Goal: Feedback & Contribution: Leave review/rating

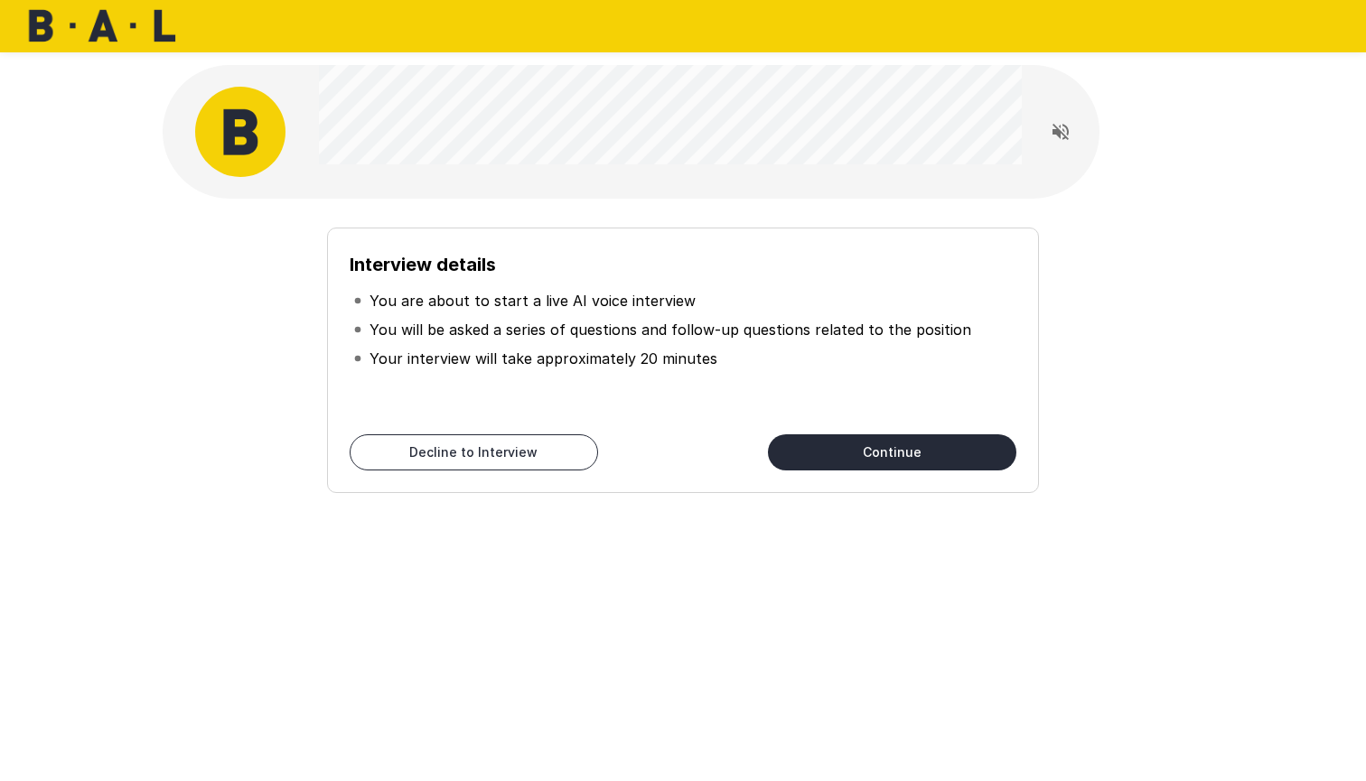
click at [1065, 129] on icon "Read questions aloud" at bounding box center [1061, 132] width 22 height 22
click at [1365, 53] on div "Interview details You are about to start a live AI voice interview You will be …" at bounding box center [683, 322] width 1366 height 645
click at [982, 41] on div at bounding box center [683, 26] width 1366 height 52
click at [873, 466] on button "Continue" at bounding box center [892, 452] width 248 height 36
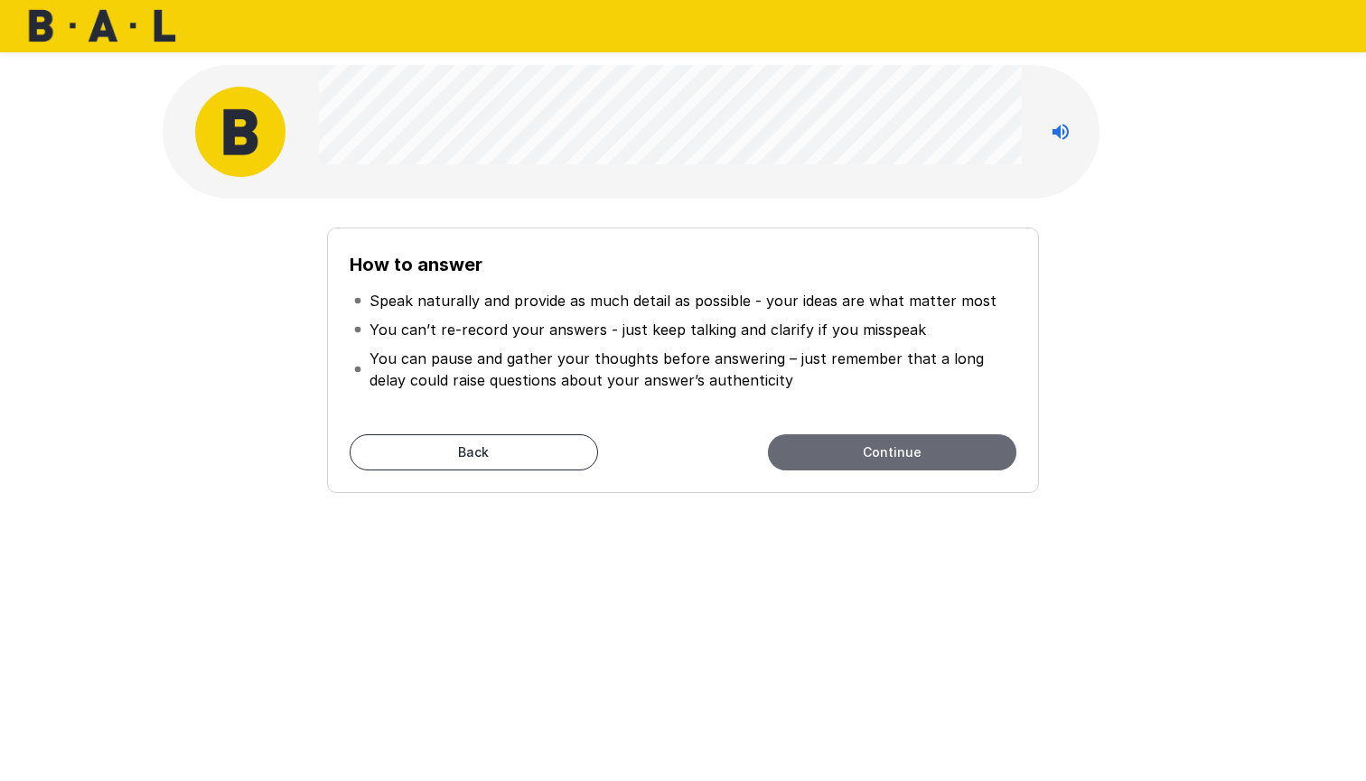
click at [804, 449] on button "Continue" at bounding box center [892, 452] width 248 height 36
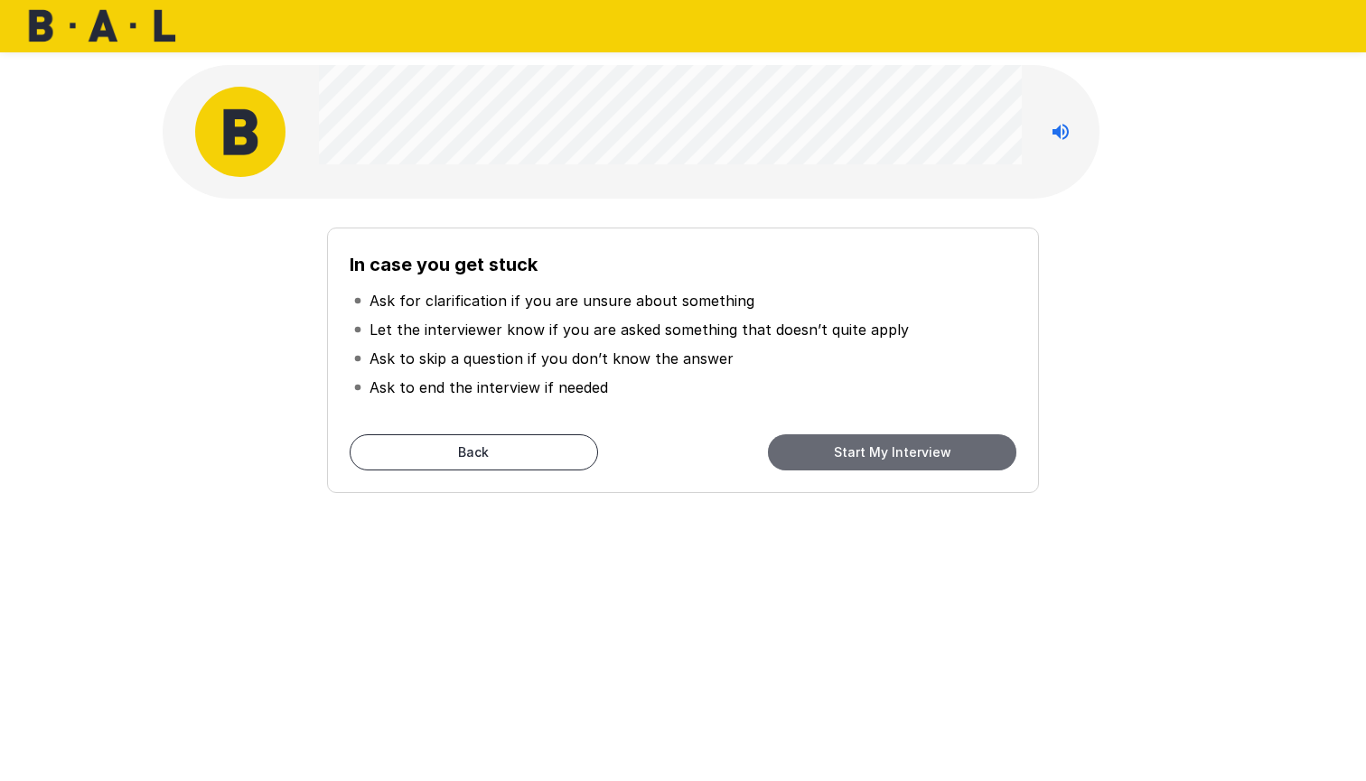
click at [843, 451] on button "Start My Interview" at bounding box center [892, 452] width 248 height 36
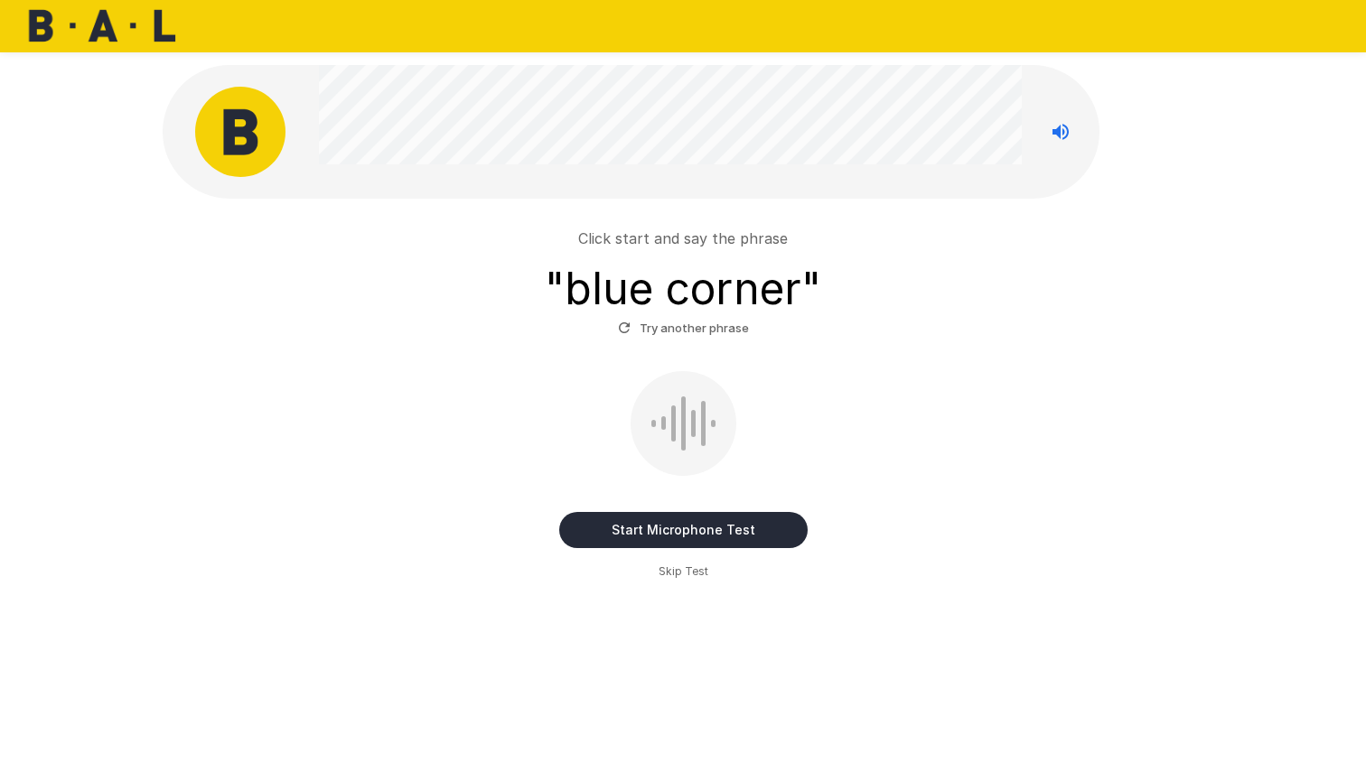
click at [667, 529] on button "Start Microphone Test" at bounding box center [683, 530] width 248 height 36
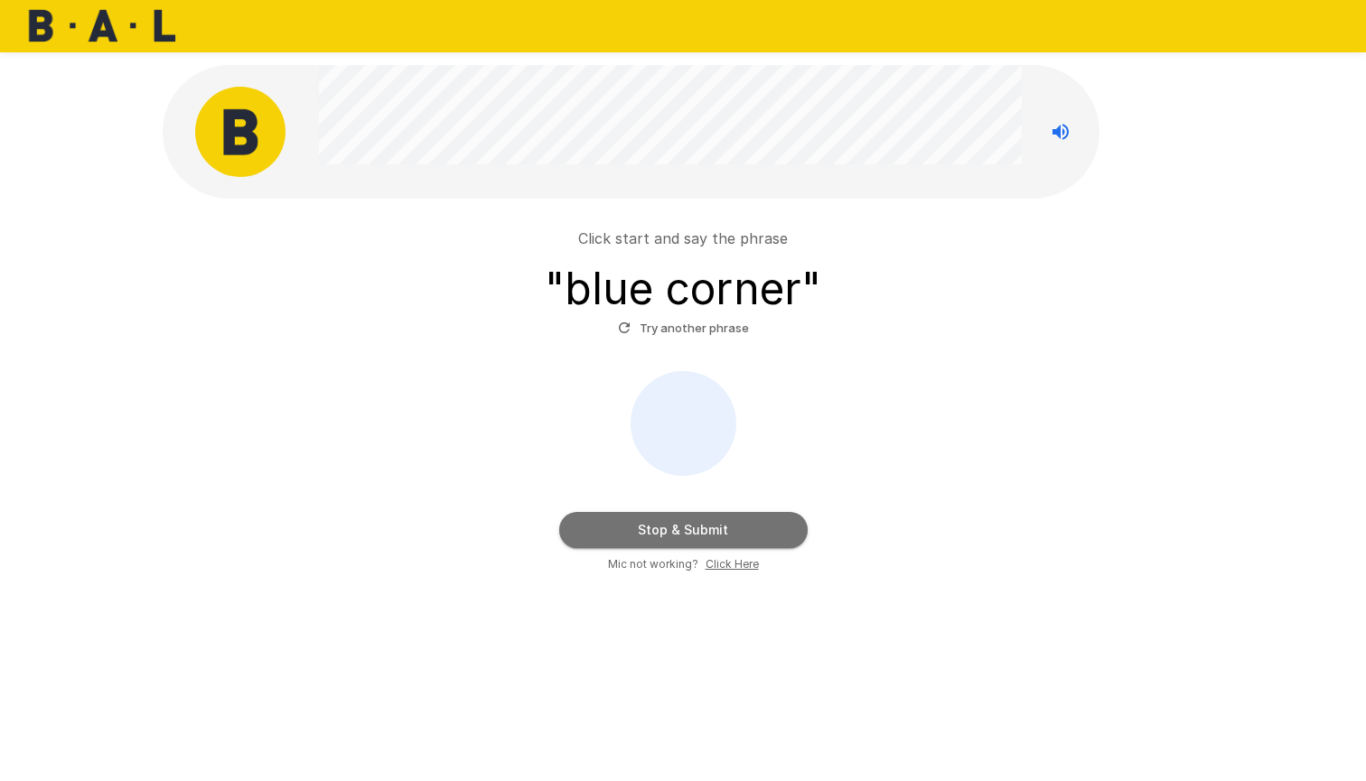
click at [667, 529] on button "Stop & Submit" at bounding box center [683, 530] width 248 height 36
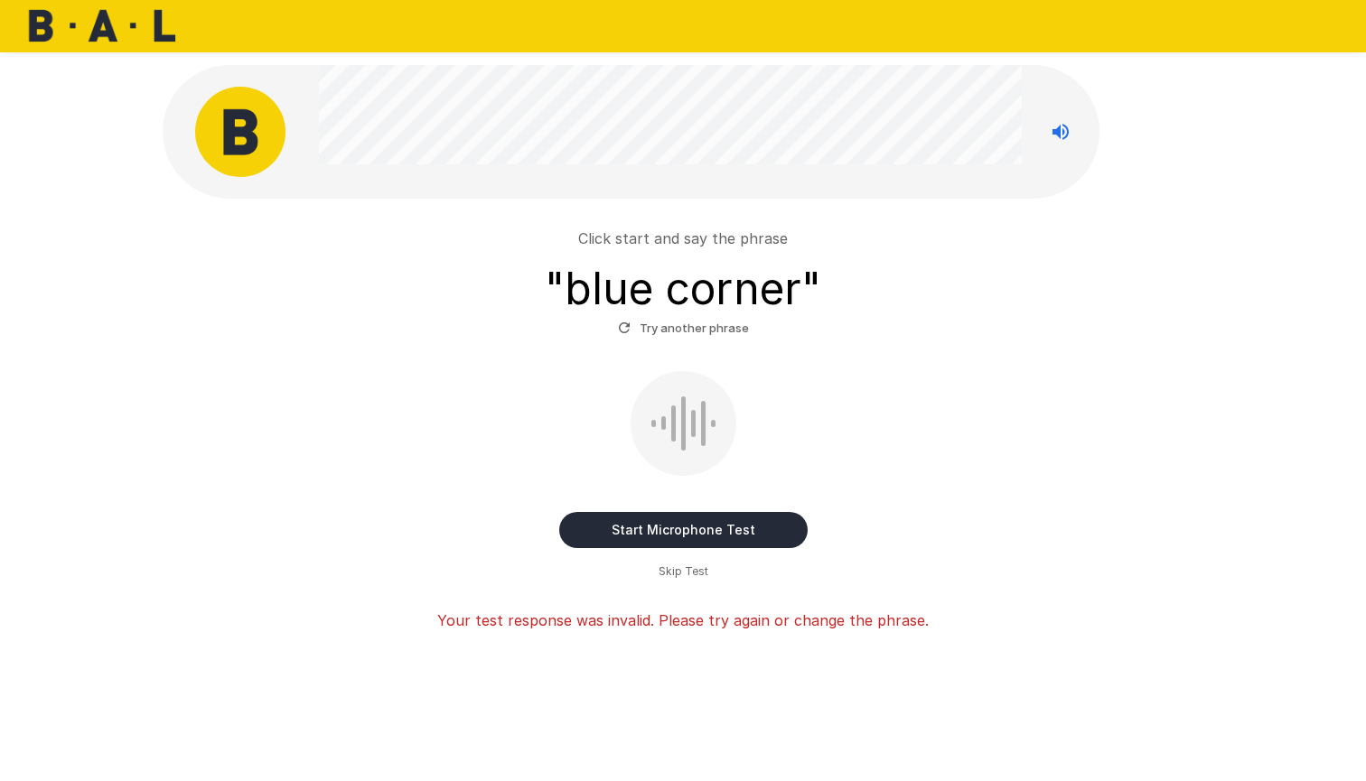
click at [665, 528] on button "Start Microphone Test" at bounding box center [683, 530] width 248 height 36
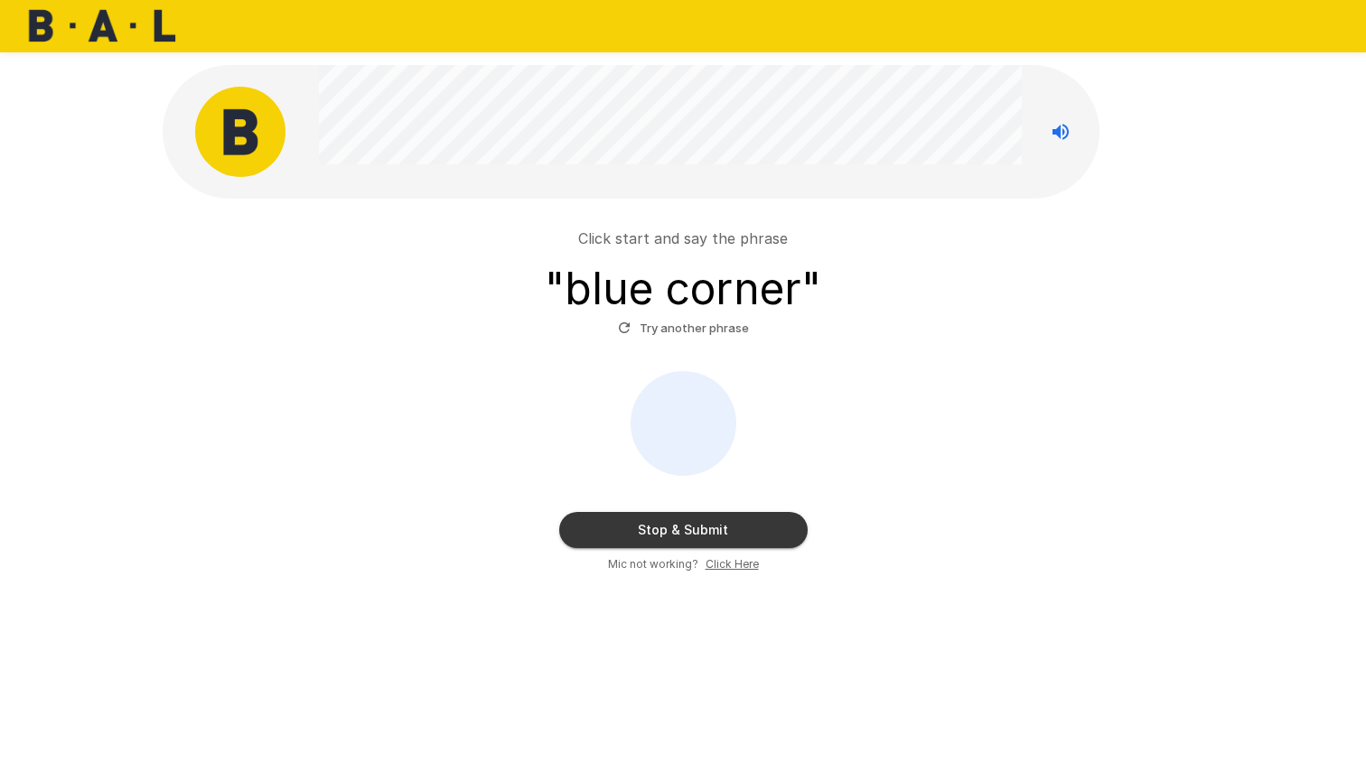
click at [665, 528] on button "Stop & Submit" at bounding box center [683, 530] width 248 height 36
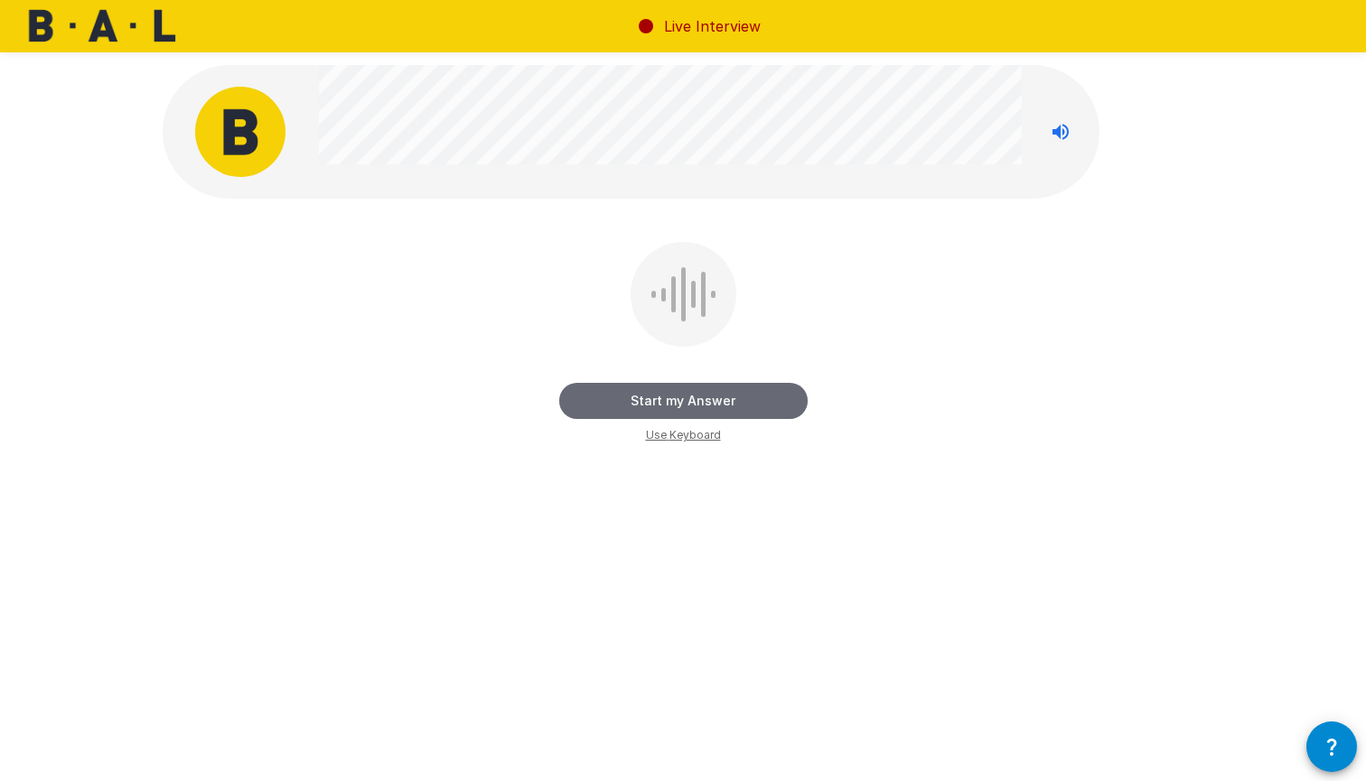
click at [684, 399] on button "Start my Answer" at bounding box center [683, 401] width 248 height 36
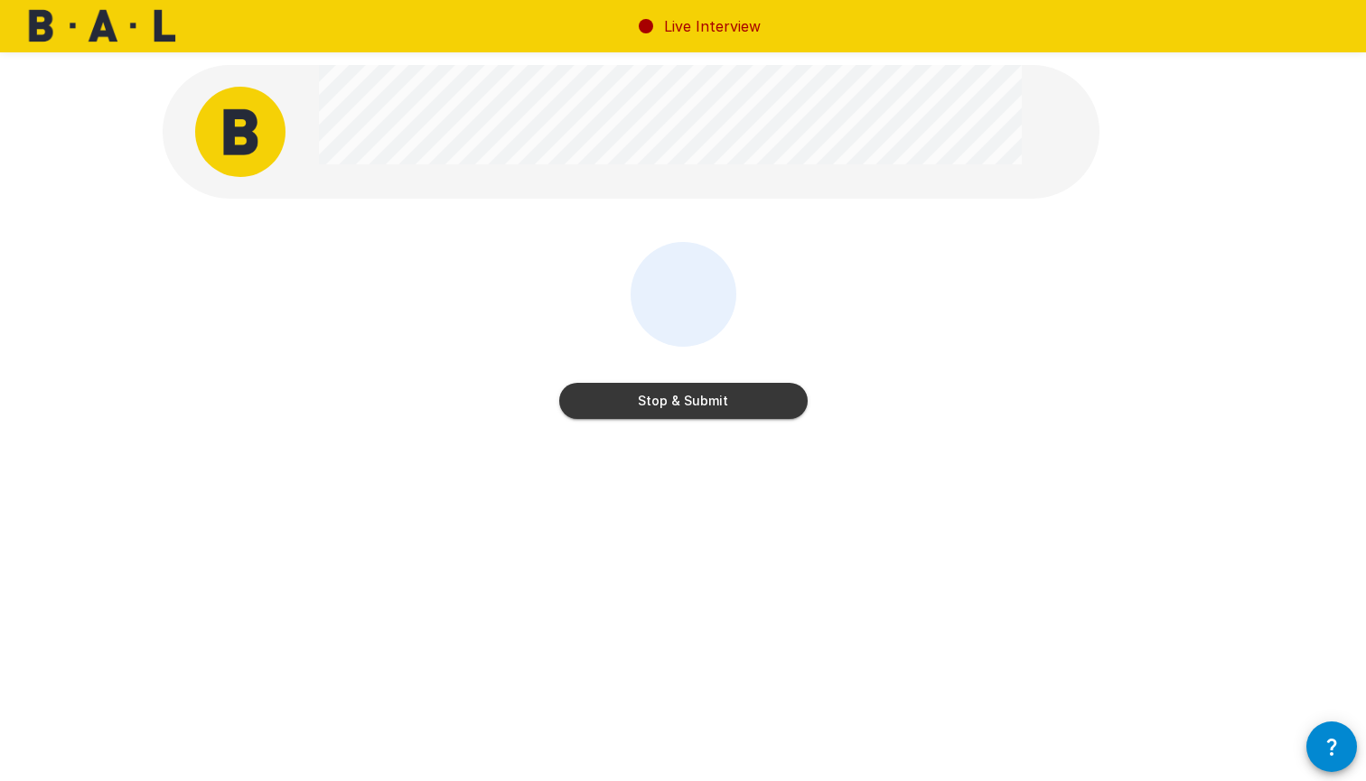
click at [683, 399] on button "Stop & Submit" at bounding box center [683, 401] width 248 height 36
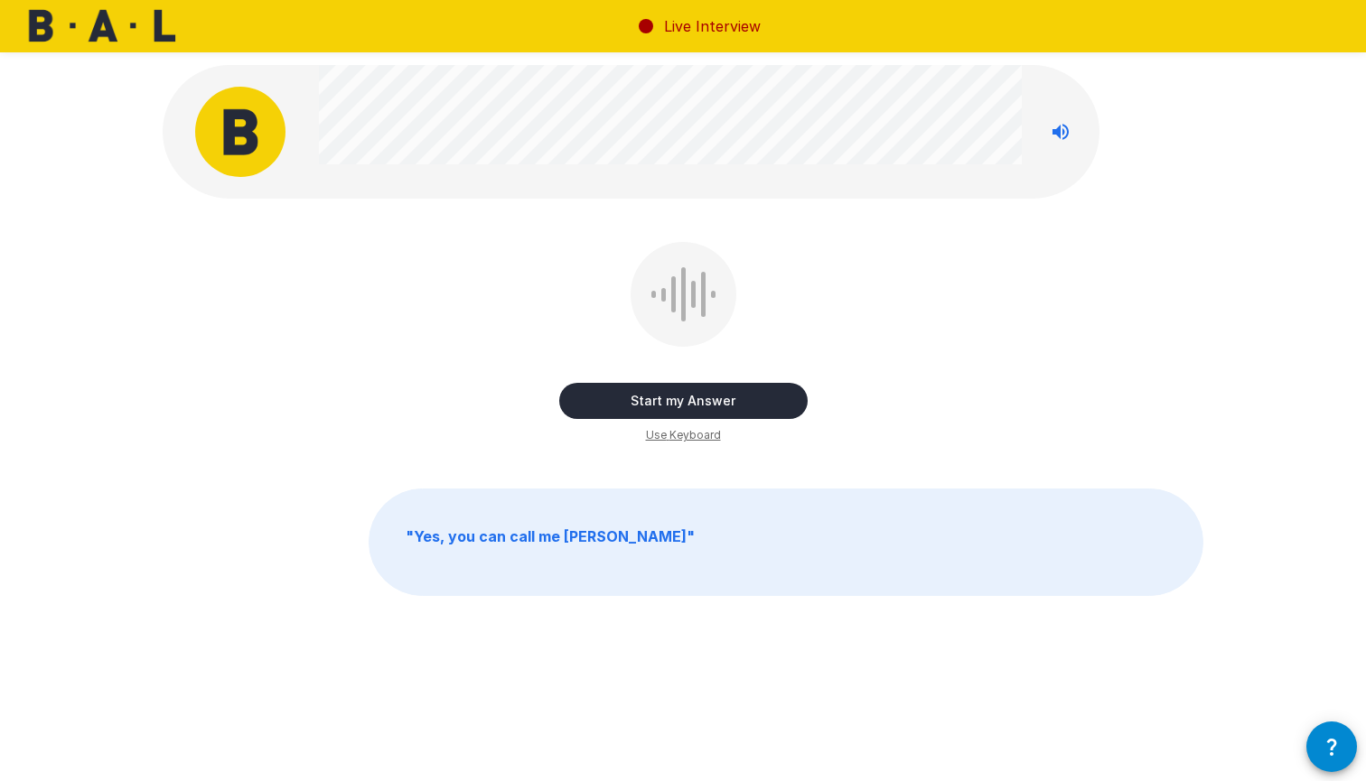
click at [736, 396] on button "Start my Answer" at bounding box center [683, 401] width 248 height 36
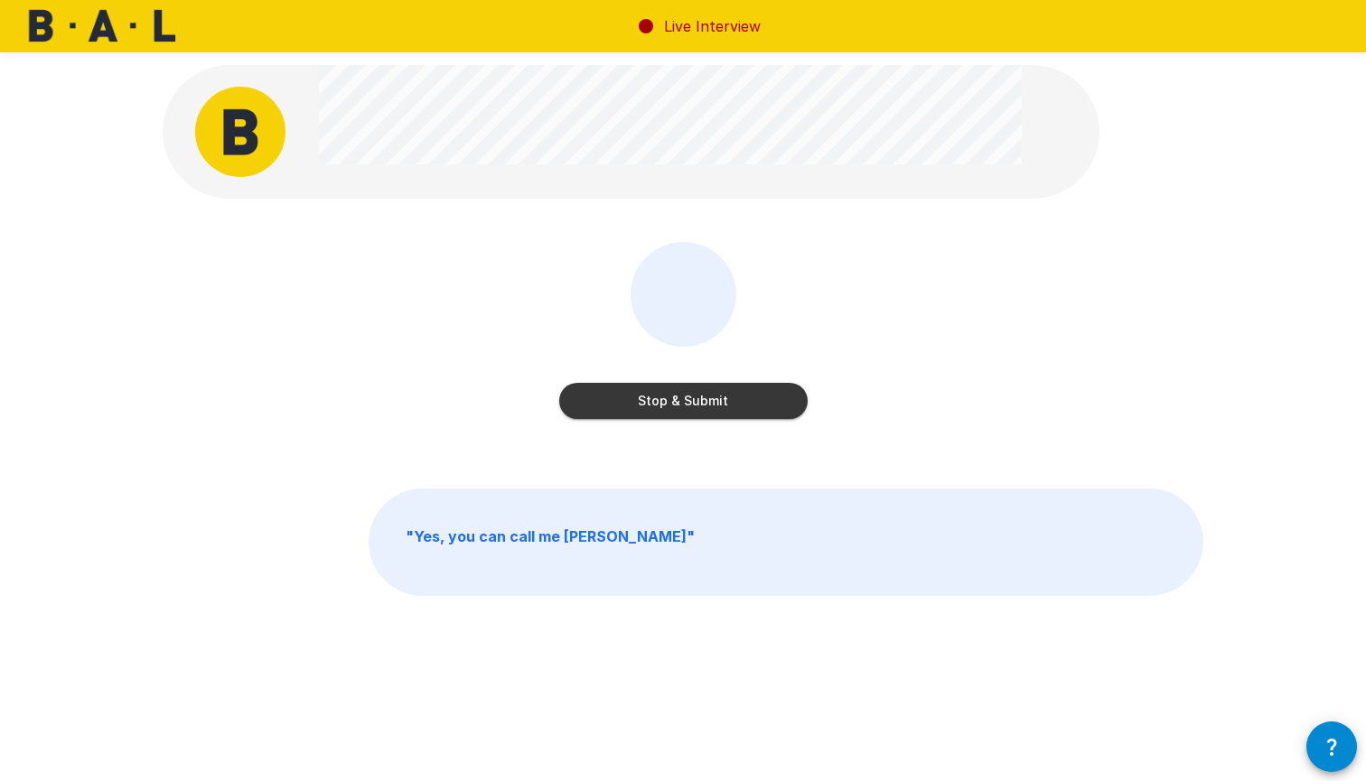
click at [736, 396] on button "Stop & Submit" at bounding box center [683, 401] width 248 height 36
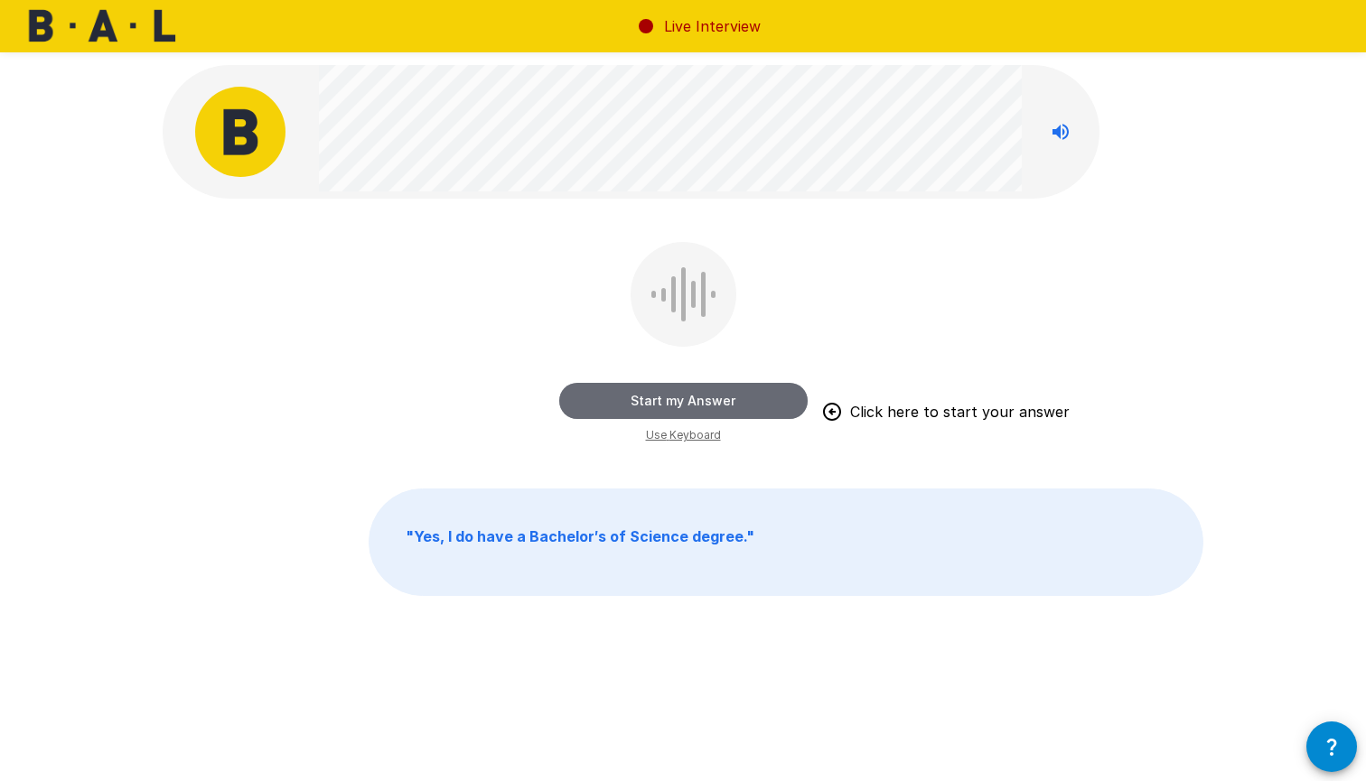
click at [724, 399] on button "Start my Answer" at bounding box center [683, 401] width 248 height 36
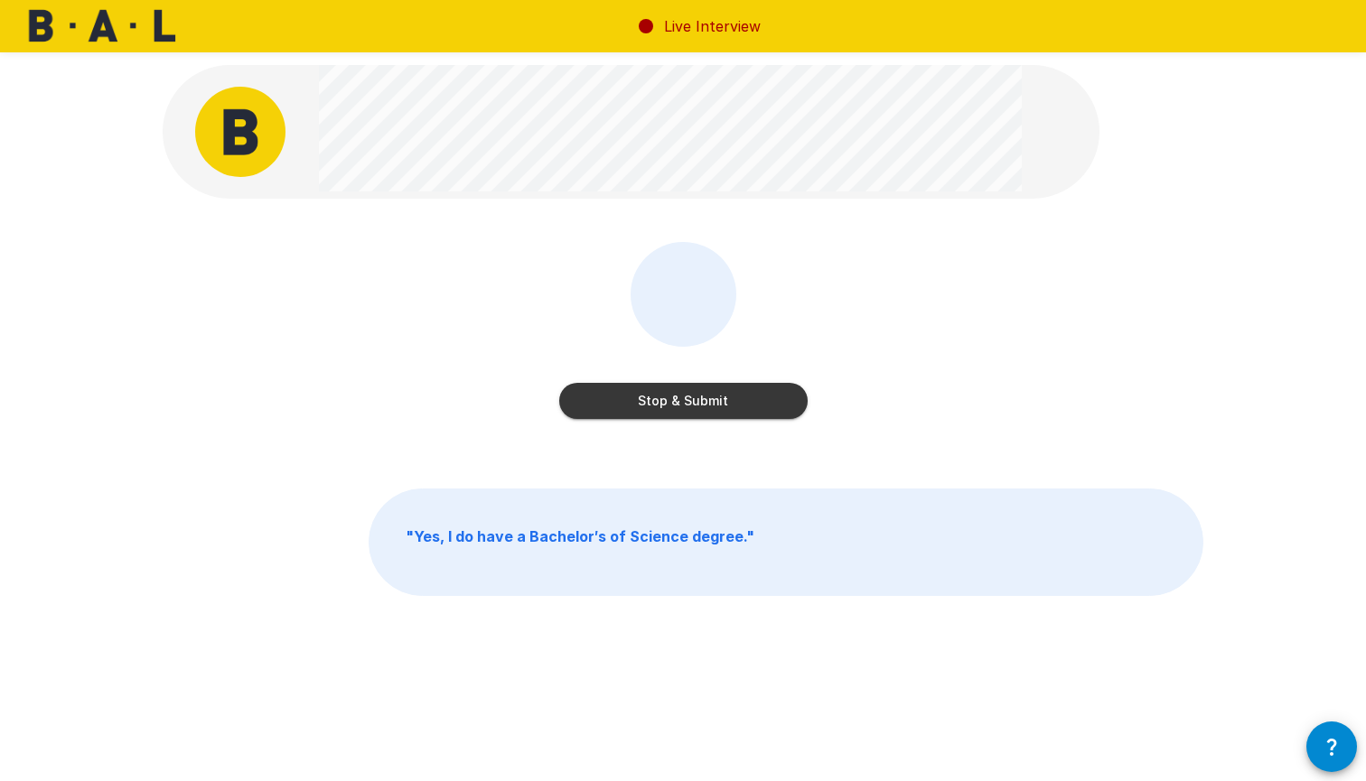
click at [724, 399] on button "Stop & Submit" at bounding box center [683, 401] width 248 height 36
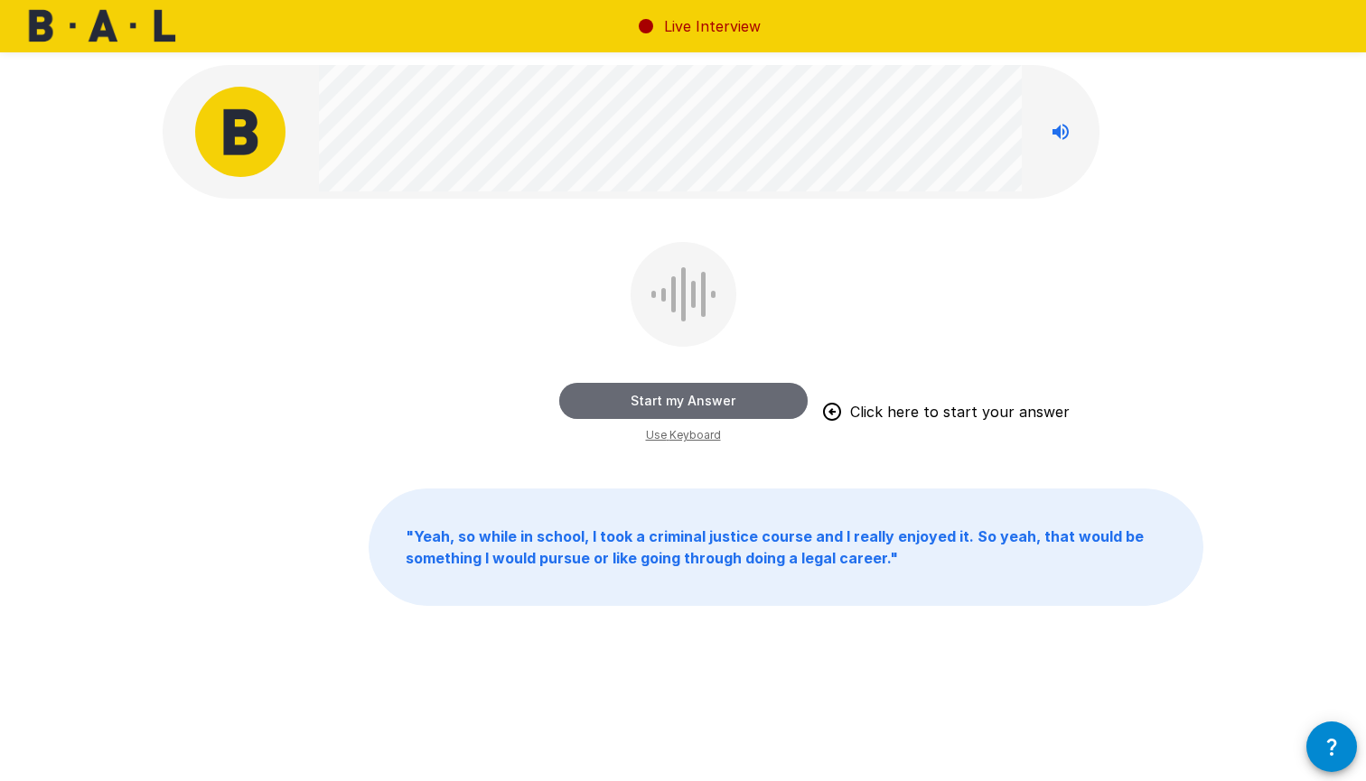
click at [714, 391] on button "Start my Answer" at bounding box center [683, 401] width 248 height 36
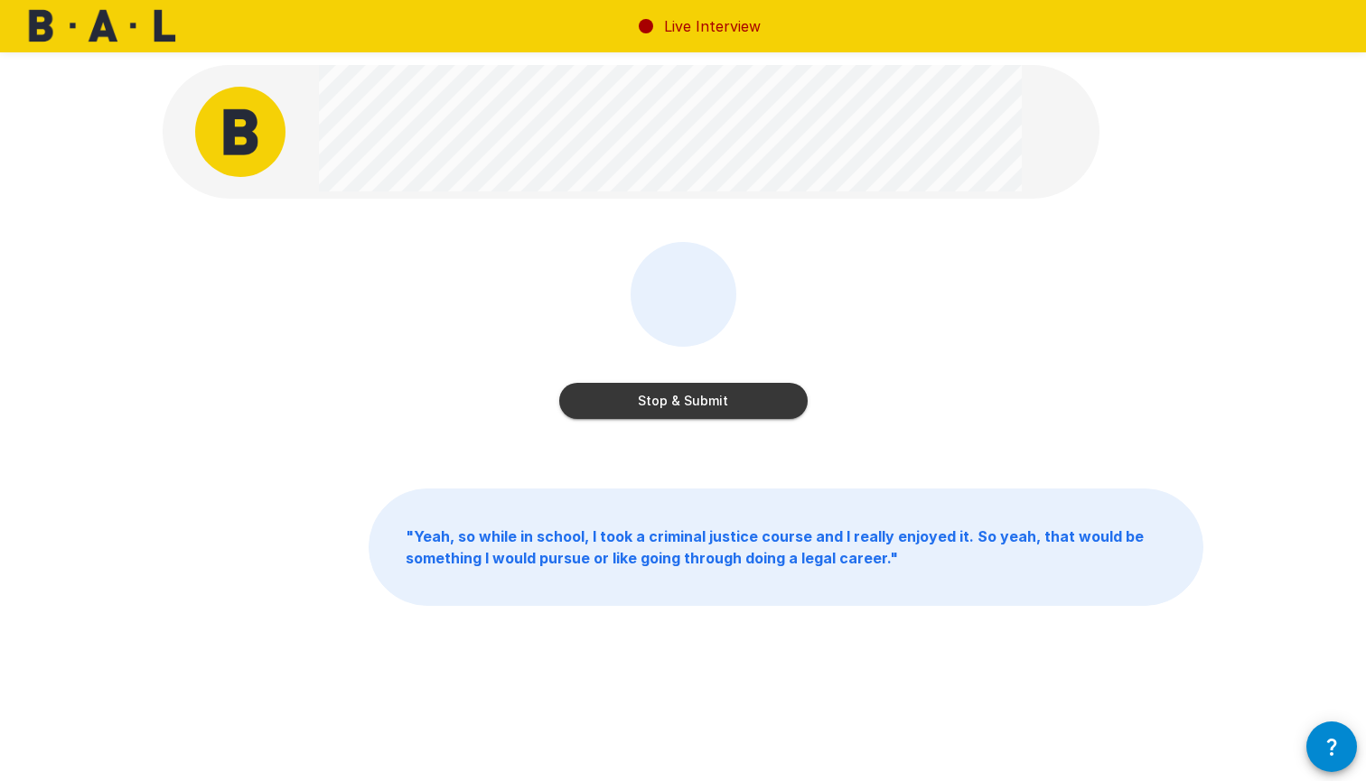
click at [714, 391] on button "Stop & Submit" at bounding box center [683, 401] width 248 height 36
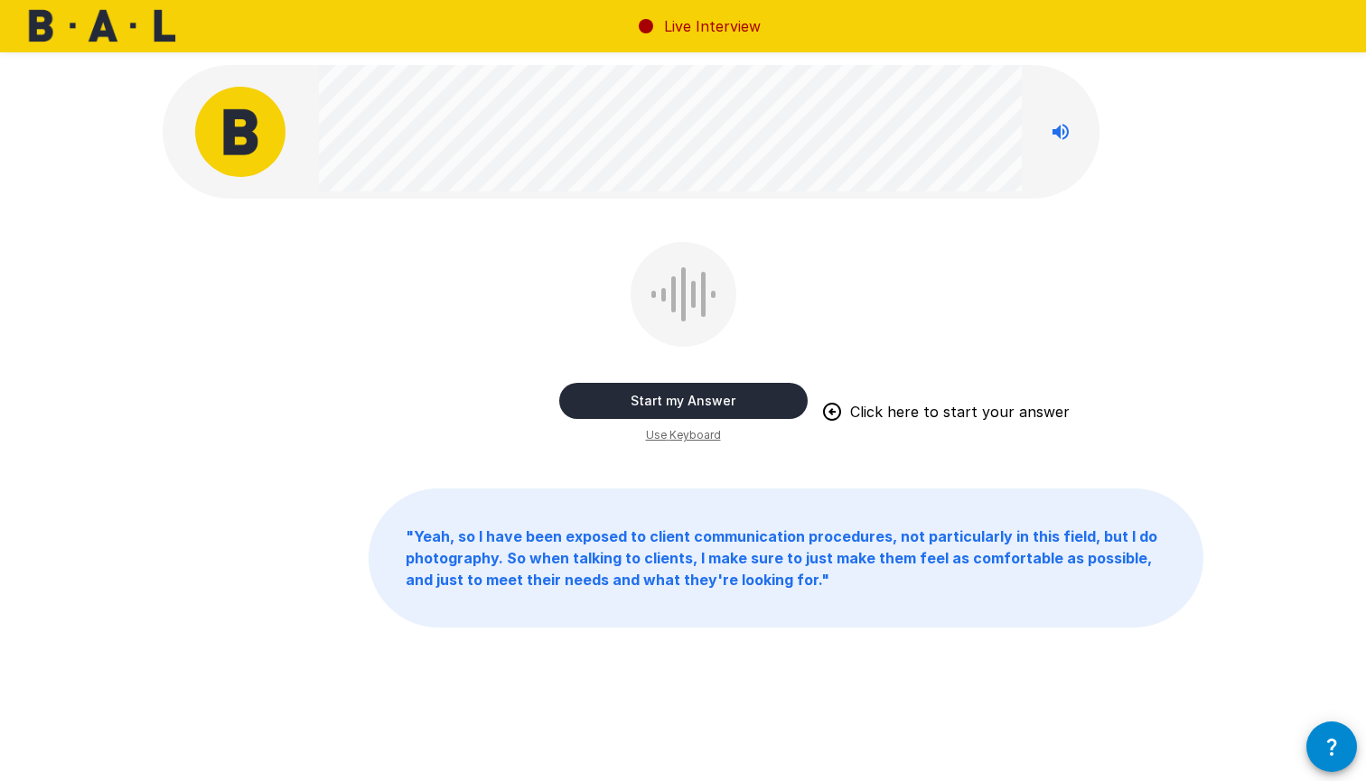
click at [700, 401] on button "Start my Answer" at bounding box center [683, 401] width 248 height 36
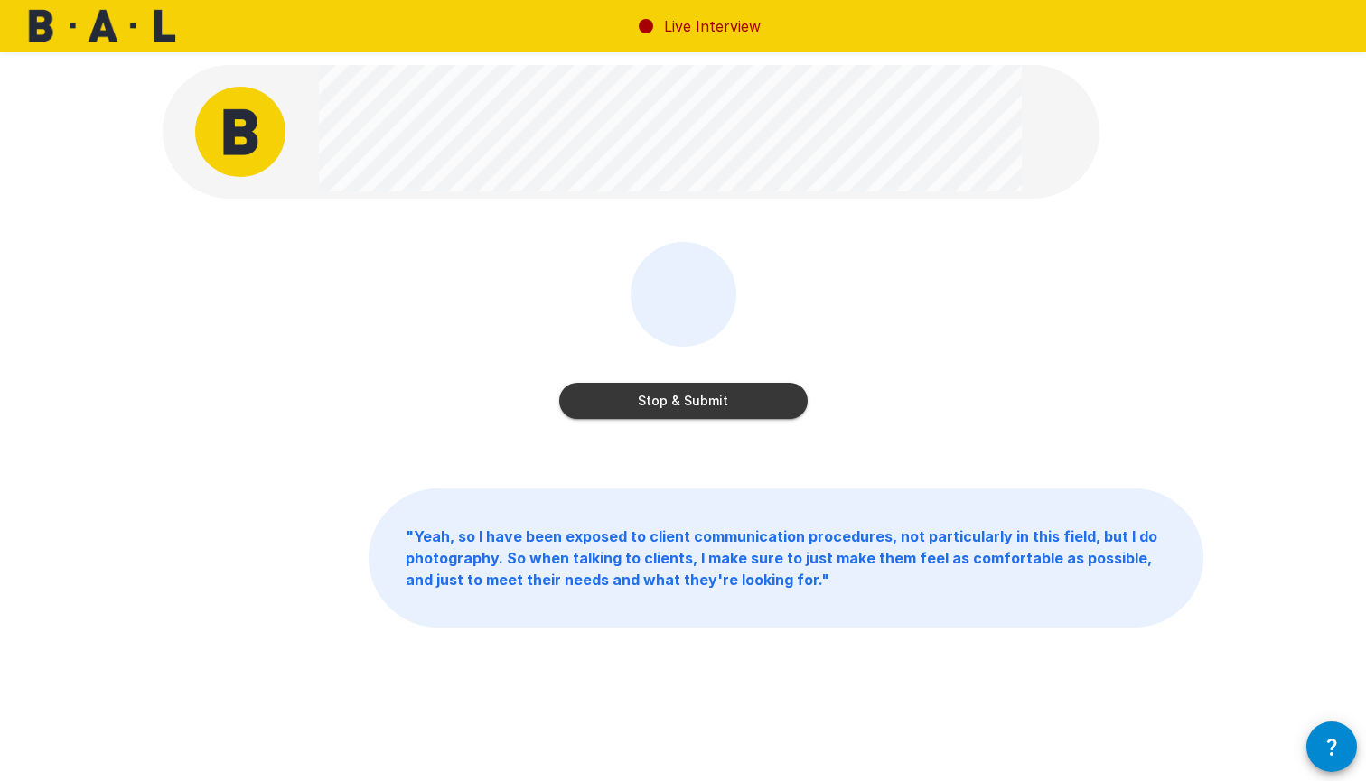
click at [700, 401] on button "Stop & Submit" at bounding box center [683, 401] width 248 height 36
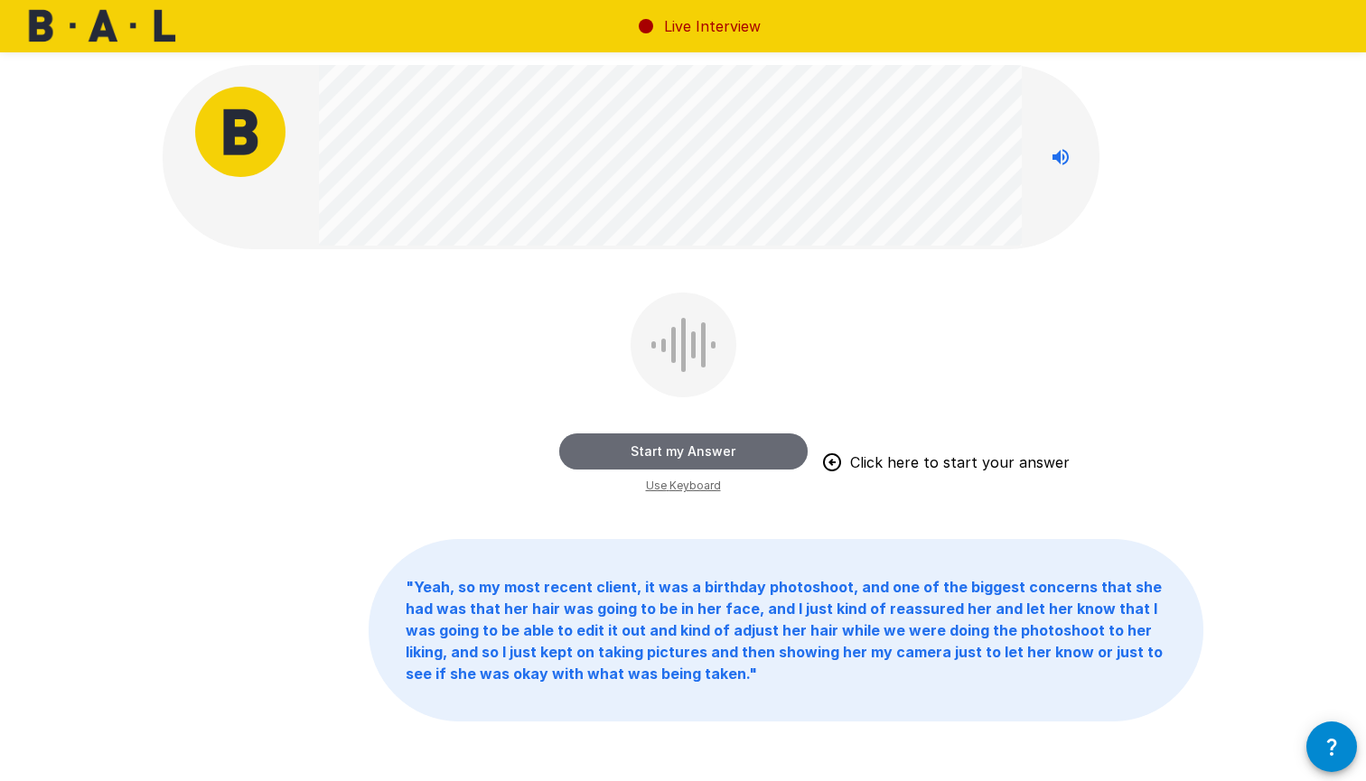
click at [691, 444] on button "Start my Answer" at bounding box center [683, 452] width 248 height 36
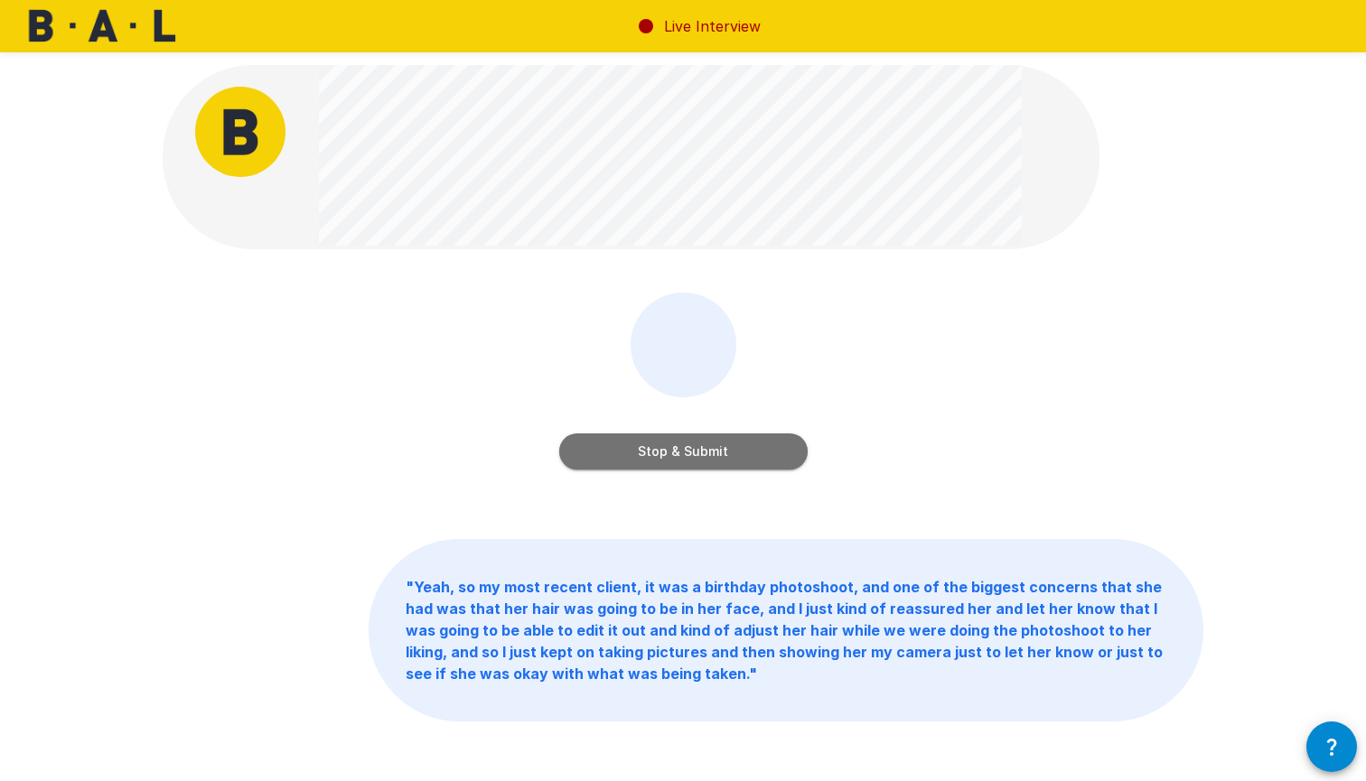
click at [691, 445] on button "Stop & Submit" at bounding box center [683, 452] width 248 height 36
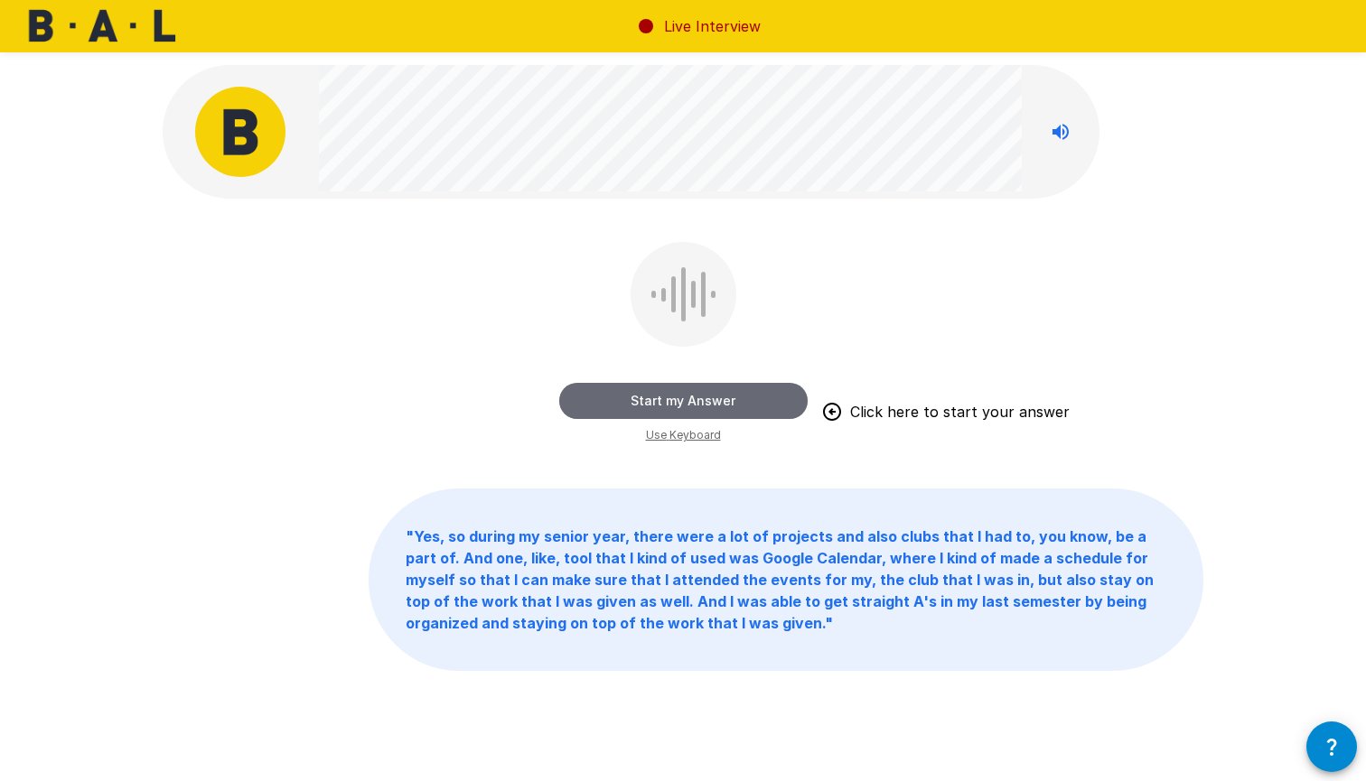
click at [702, 401] on button "Start my Answer" at bounding box center [683, 401] width 248 height 36
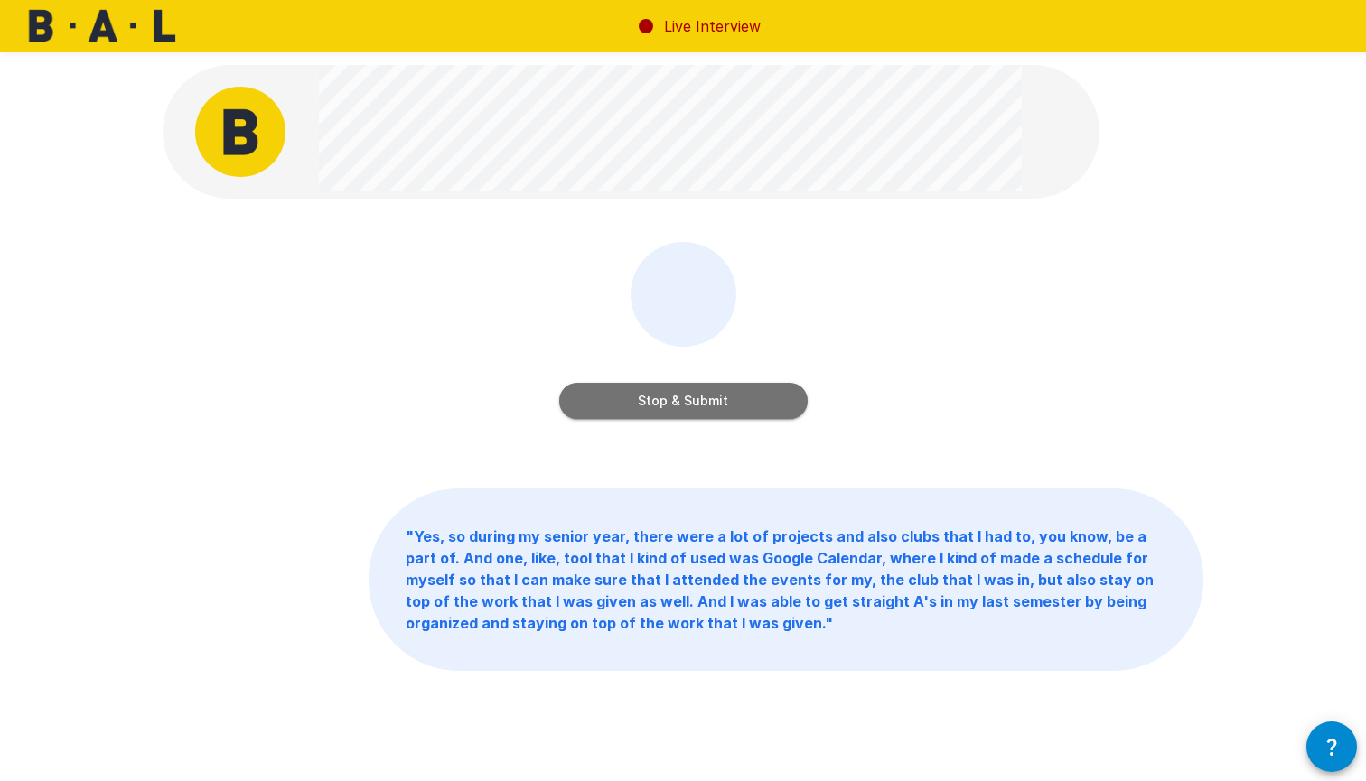
click at [702, 401] on button "Stop & Submit" at bounding box center [683, 401] width 248 height 36
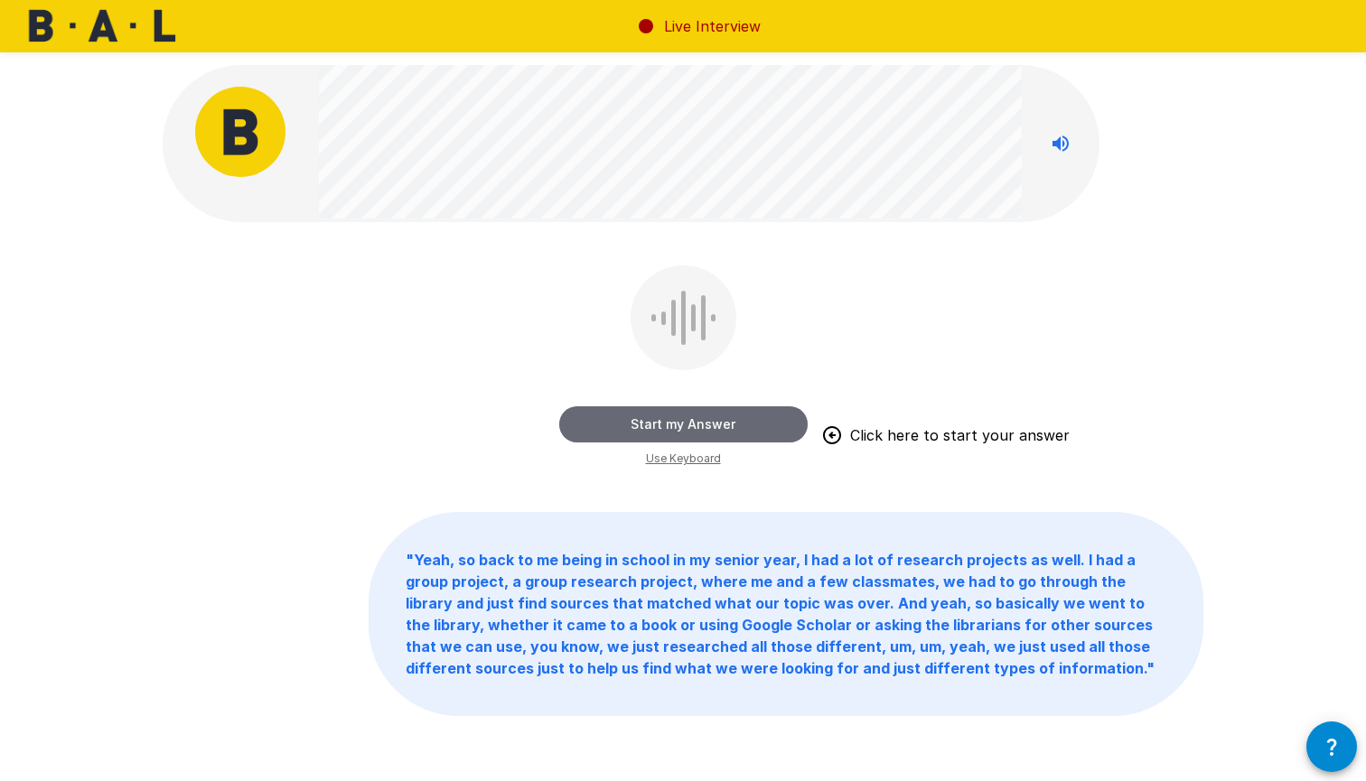
click at [692, 422] on button "Start my Answer" at bounding box center [683, 424] width 248 height 36
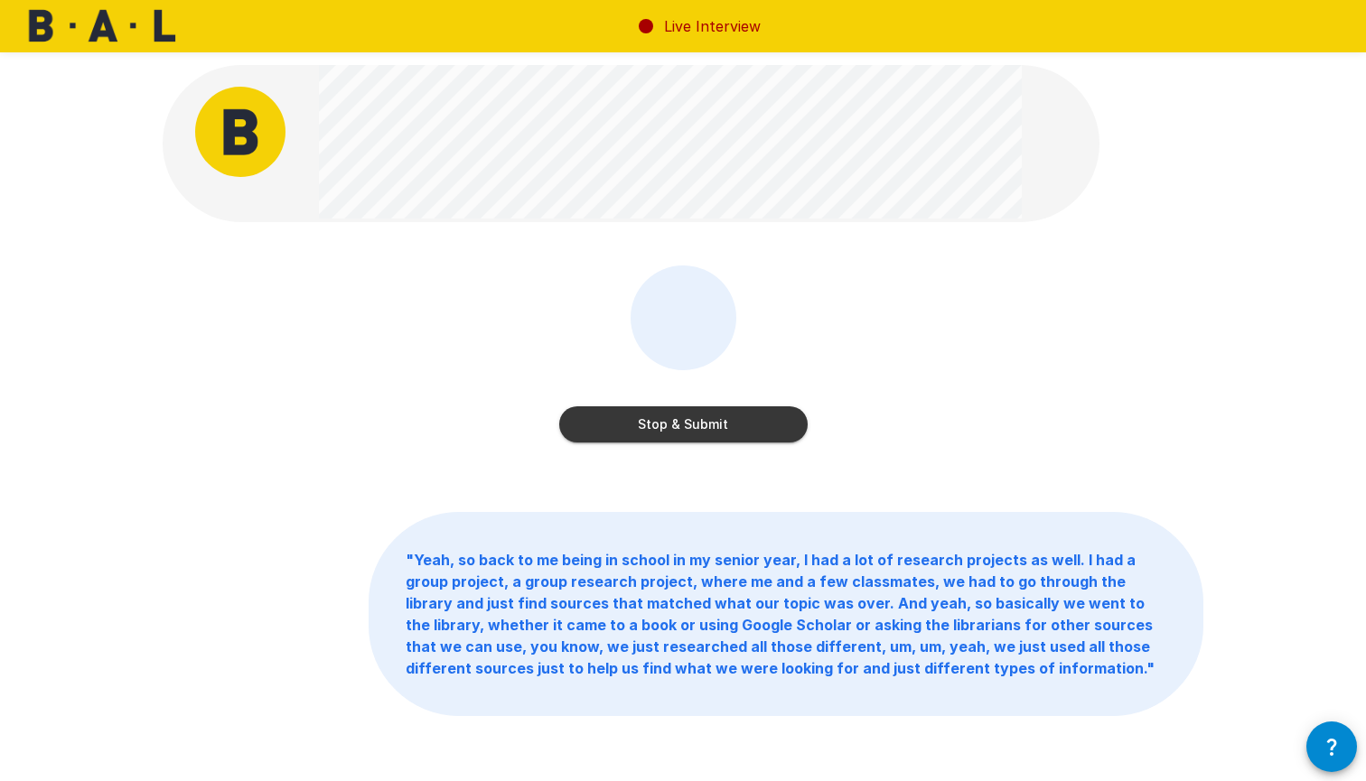
click at [692, 422] on button "Stop & Submit" at bounding box center [683, 424] width 248 height 36
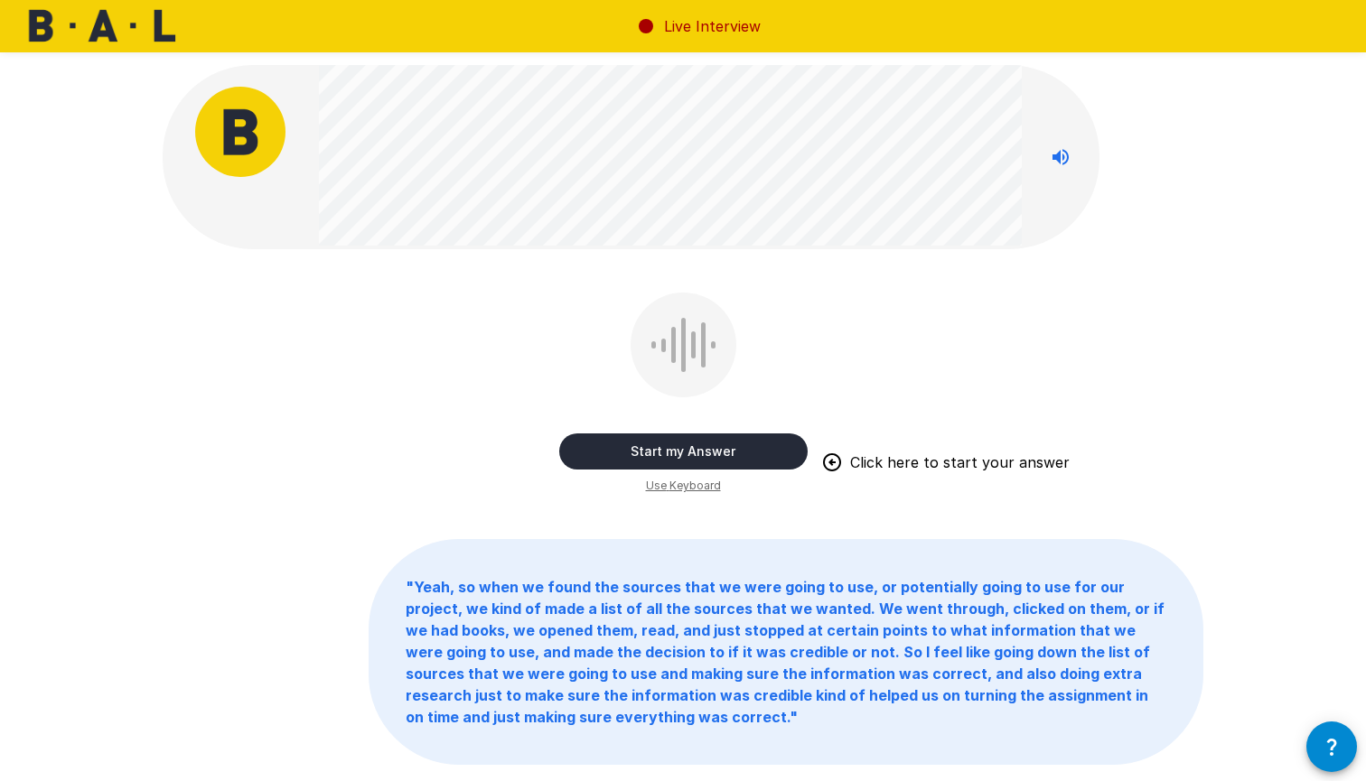
click at [686, 443] on button "Start my Answer" at bounding box center [683, 452] width 248 height 36
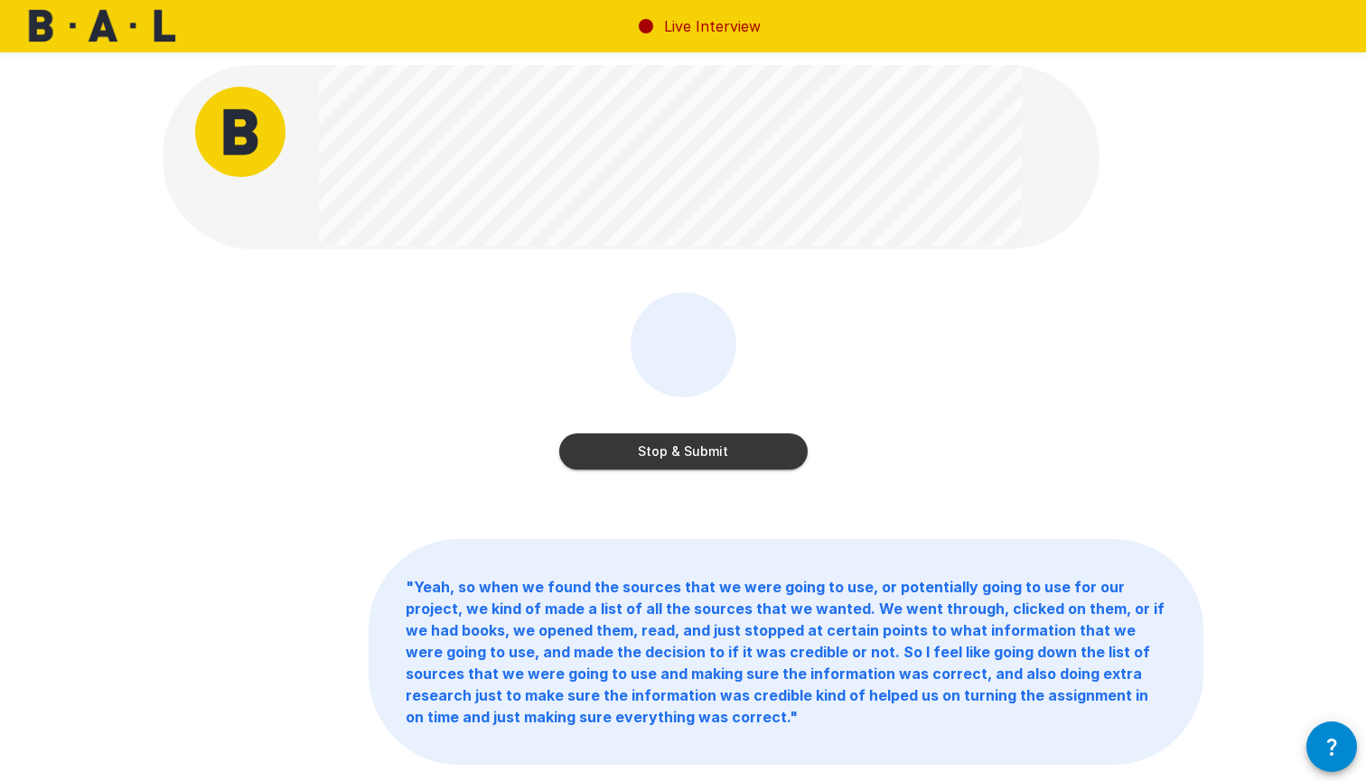
click at [686, 443] on button "Stop & Submit" at bounding box center [683, 452] width 248 height 36
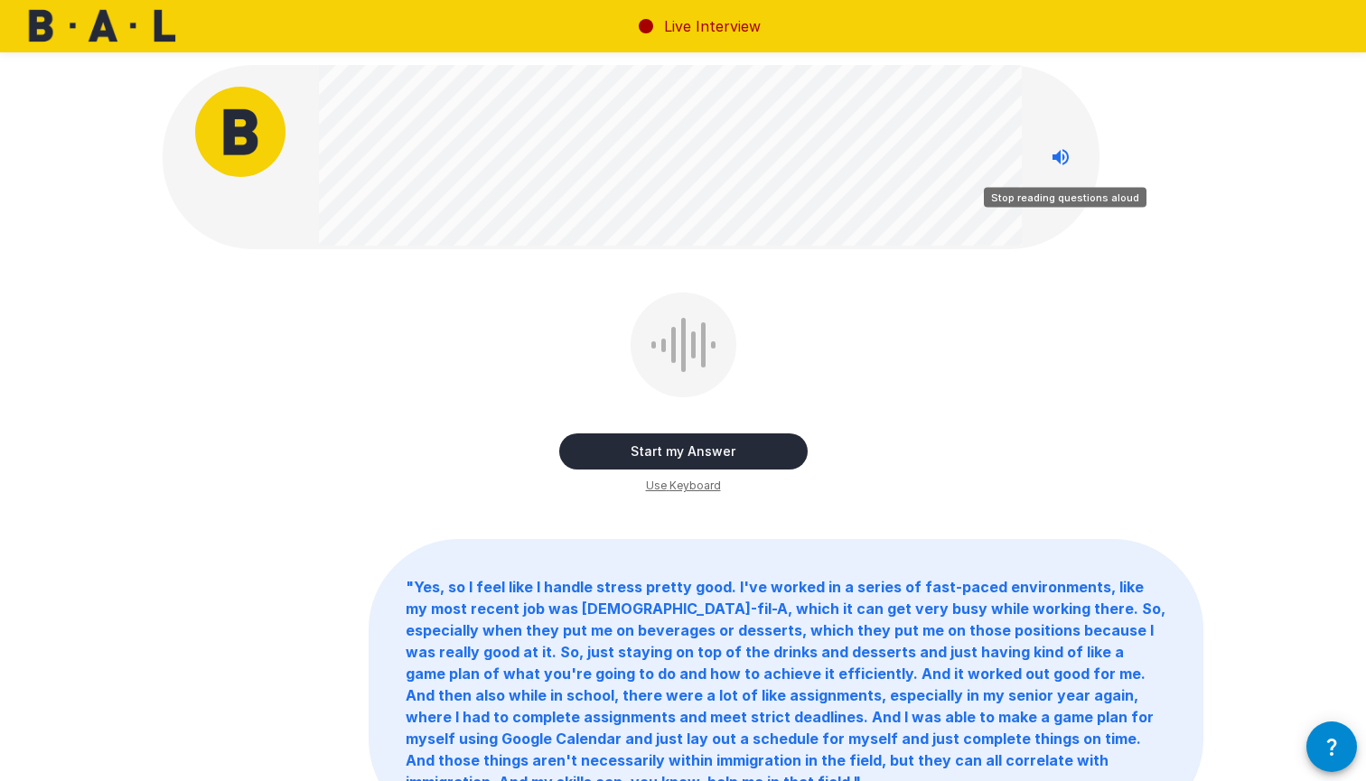
click at [1051, 162] on icon "Stop reading questions aloud" at bounding box center [1061, 157] width 22 height 22
click at [1051, 162] on icon "Read questions aloud" at bounding box center [1061, 157] width 22 height 22
click at [621, 445] on button "Start my Answer" at bounding box center [683, 452] width 248 height 36
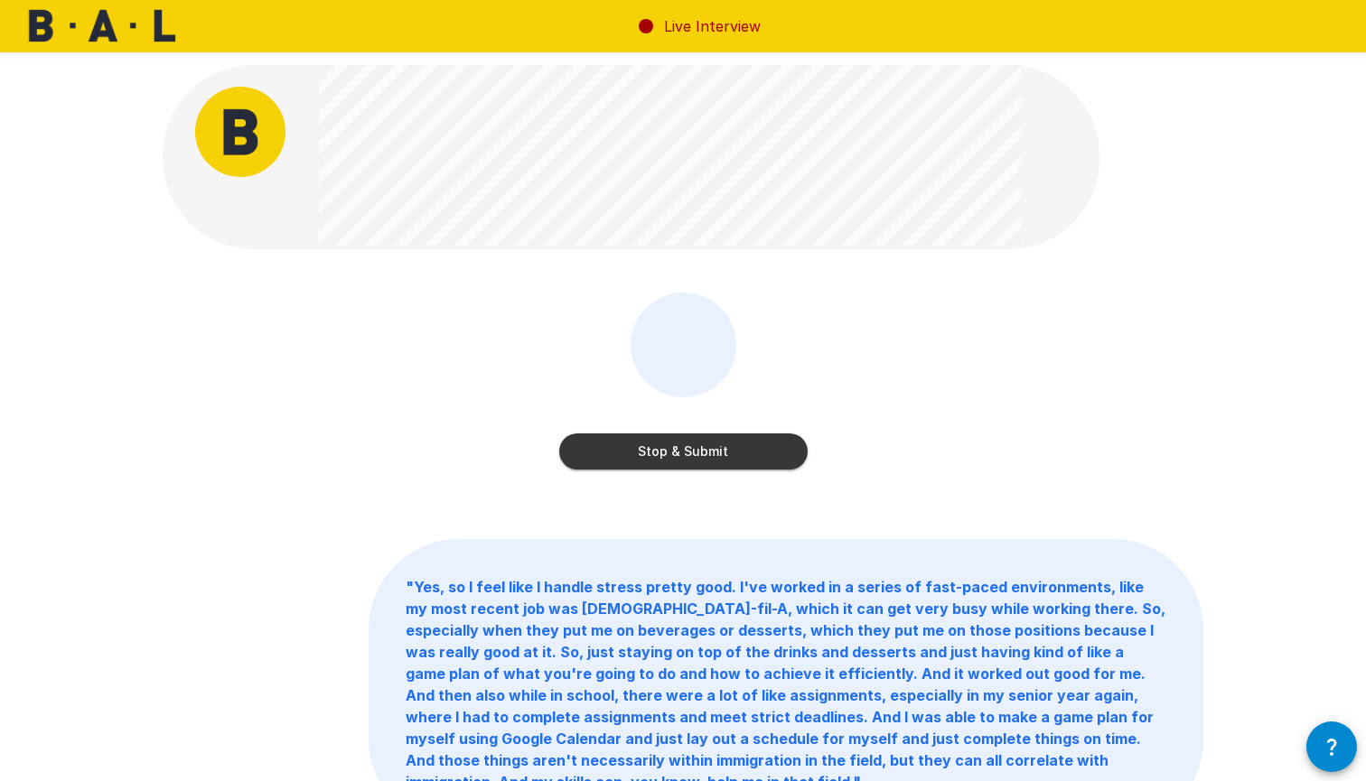
click at [621, 445] on button "Stop & Submit" at bounding box center [683, 452] width 248 height 36
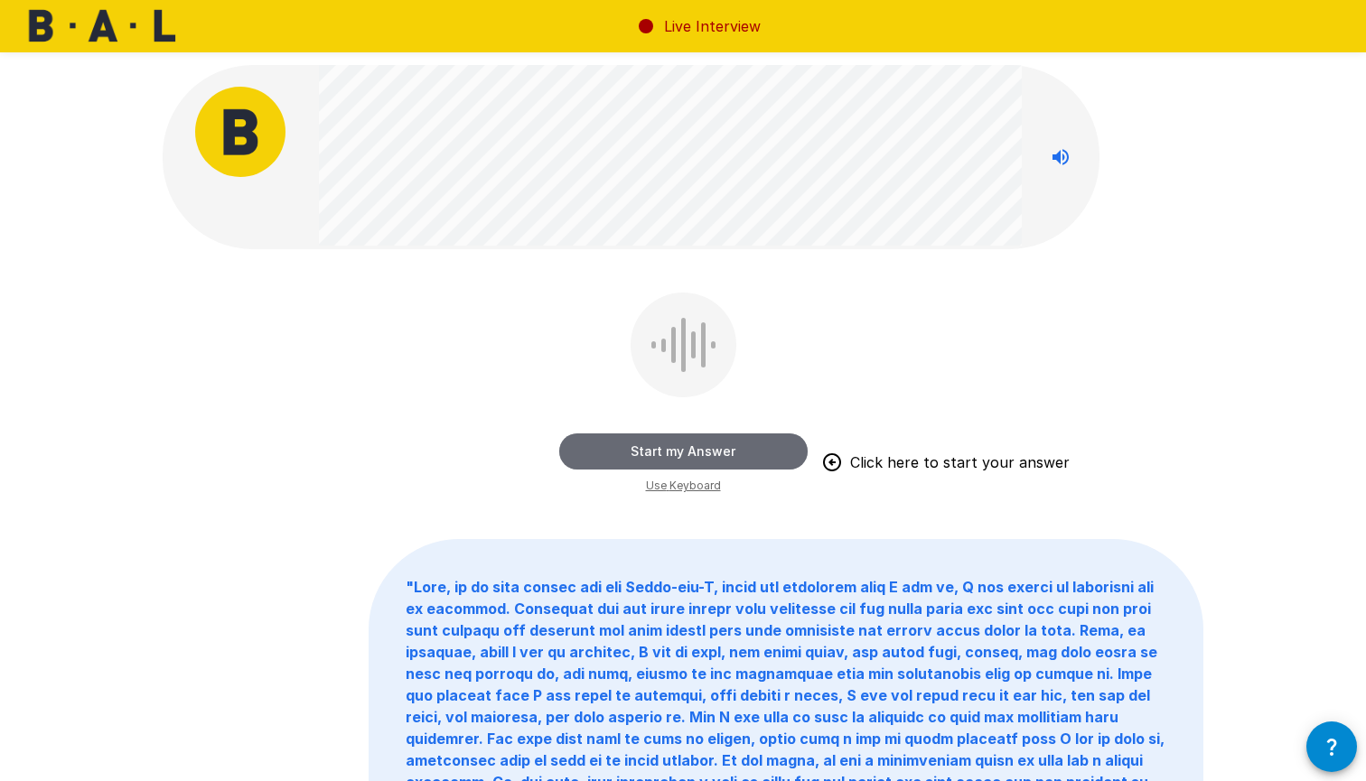
click at [672, 456] on button "Start my Answer" at bounding box center [683, 452] width 248 height 36
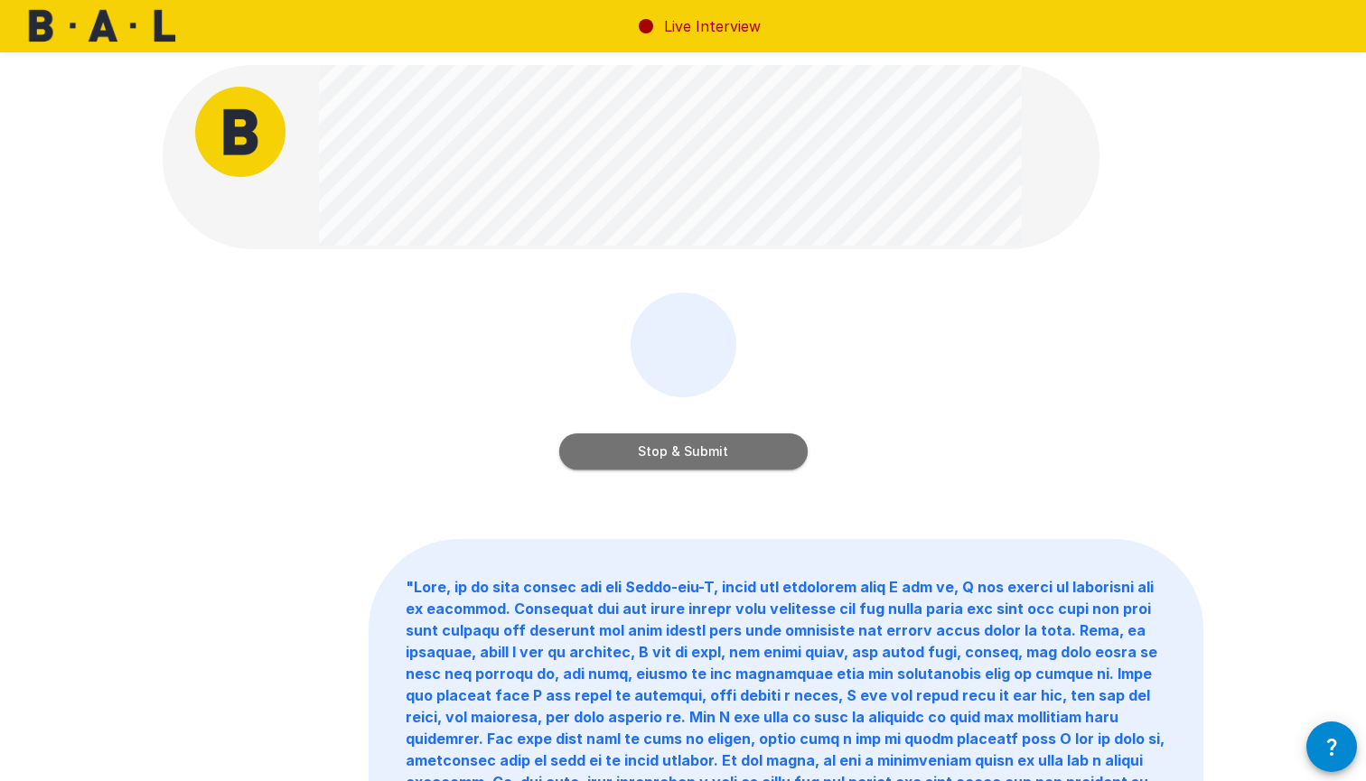
click at [672, 456] on button "Stop & Submit" at bounding box center [683, 452] width 248 height 36
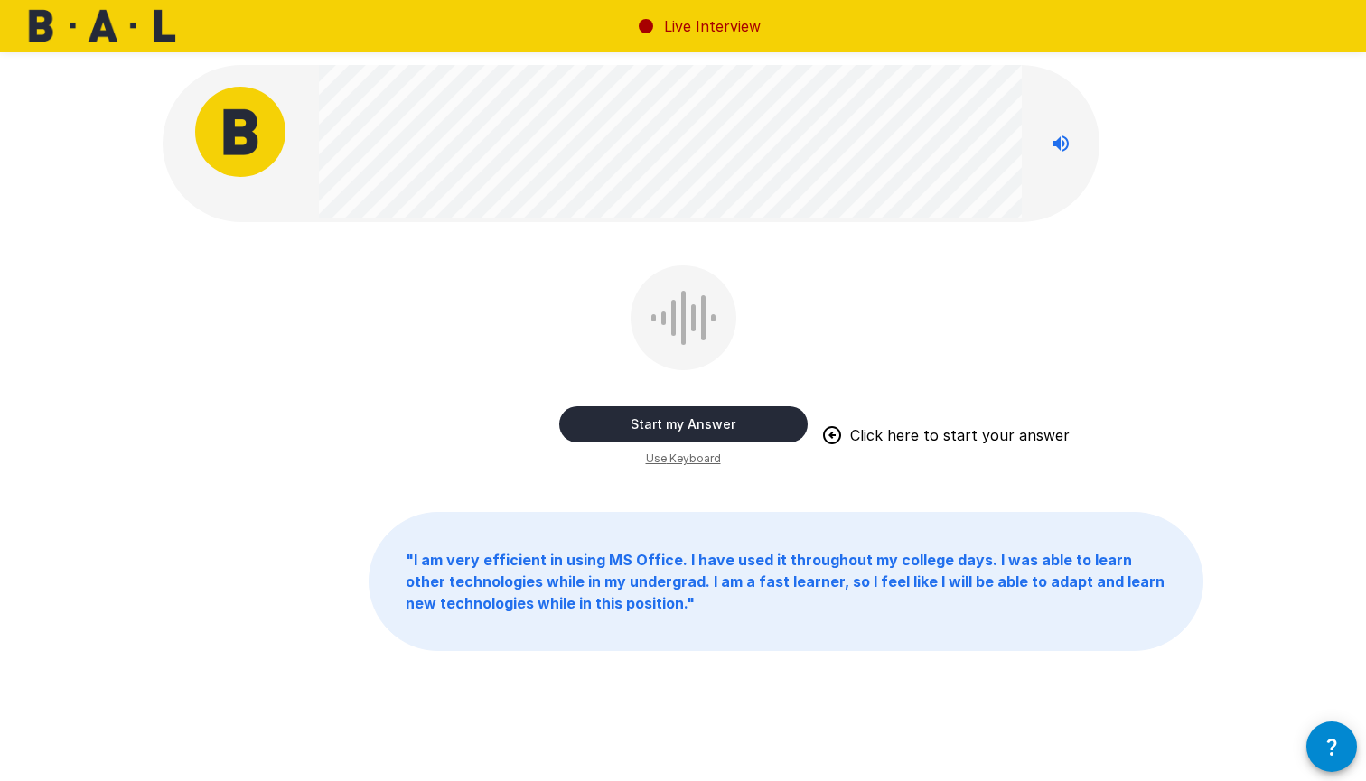
click at [663, 425] on button "Start my Answer" at bounding box center [683, 424] width 248 height 36
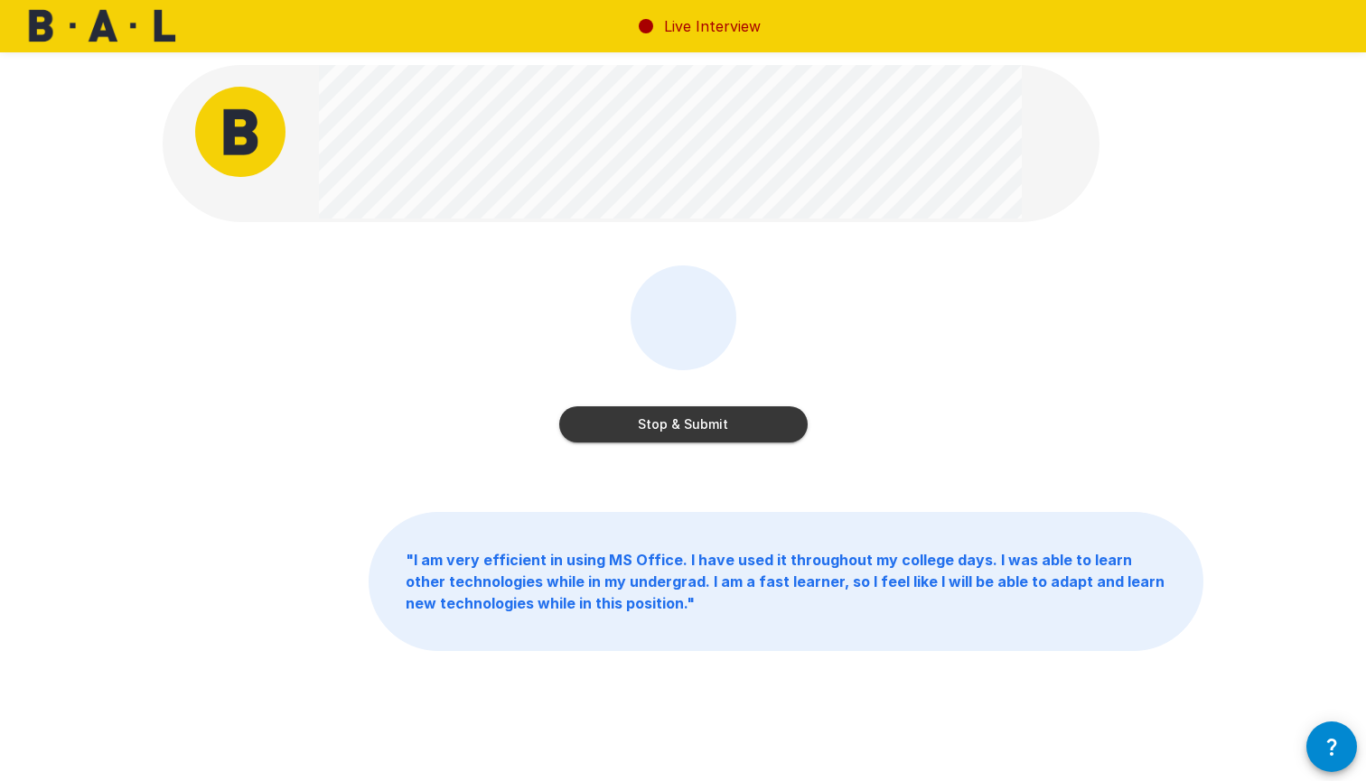
click at [663, 425] on button "Stop & Submit" at bounding box center [683, 424] width 248 height 36
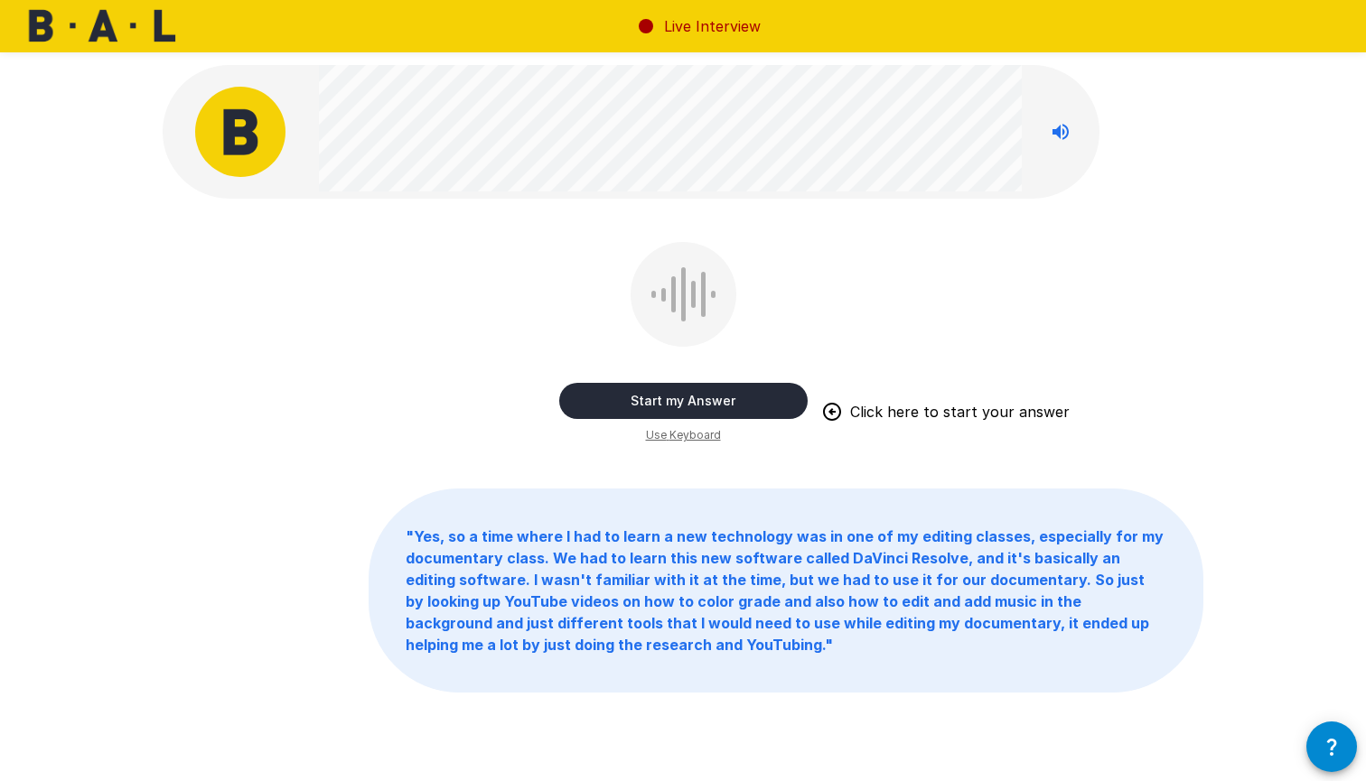
click at [658, 397] on button "Start my Answer" at bounding box center [683, 401] width 248 height 36
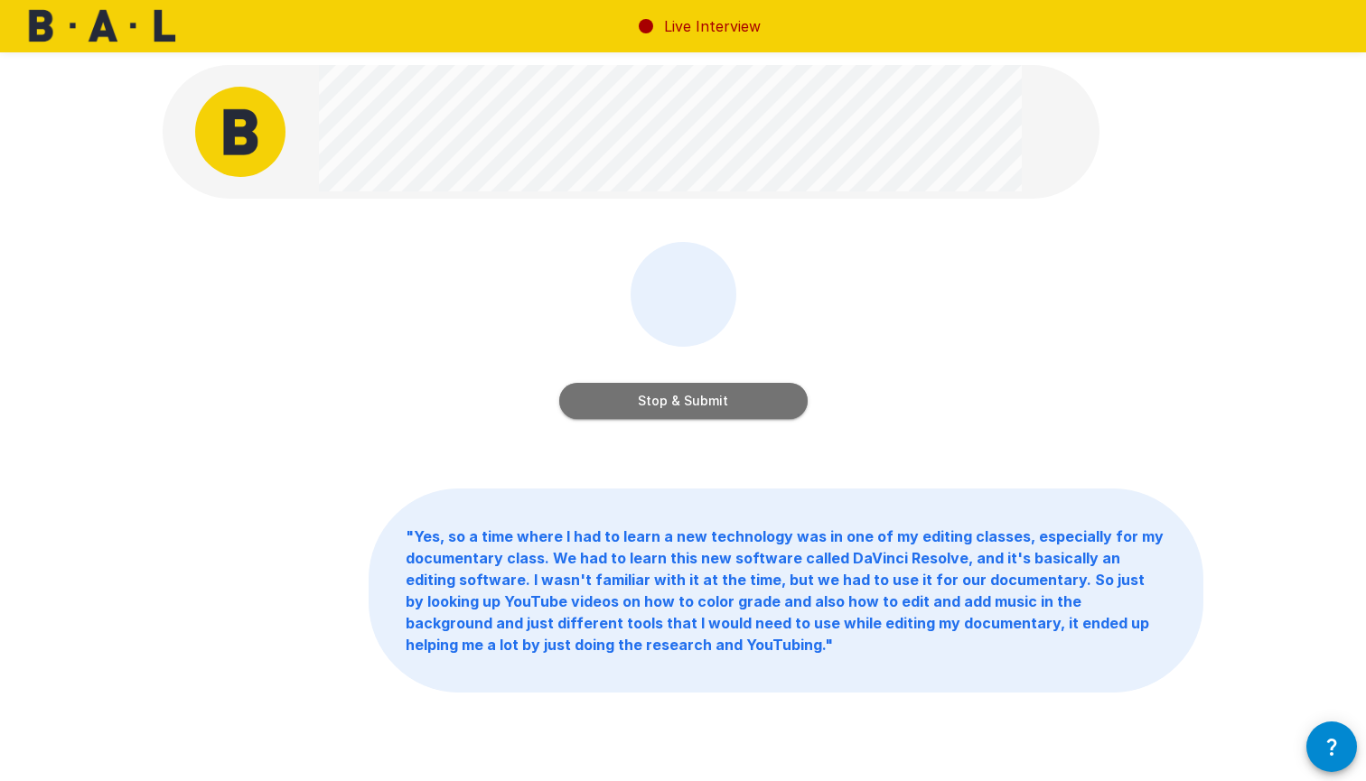
click at [658, 398] on button "Stop & Submit" at bounding box center [683, 401] width 248 height 36
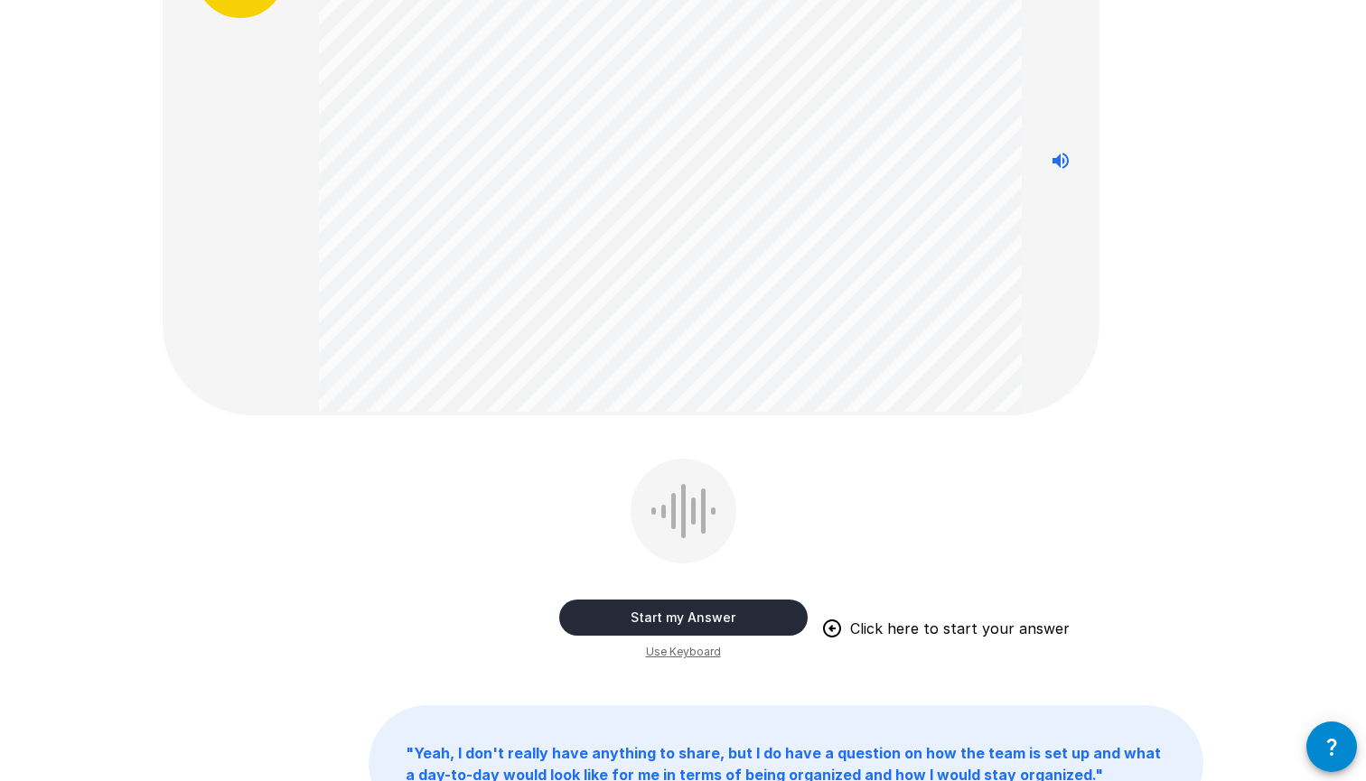
scroll to position [164, 0]
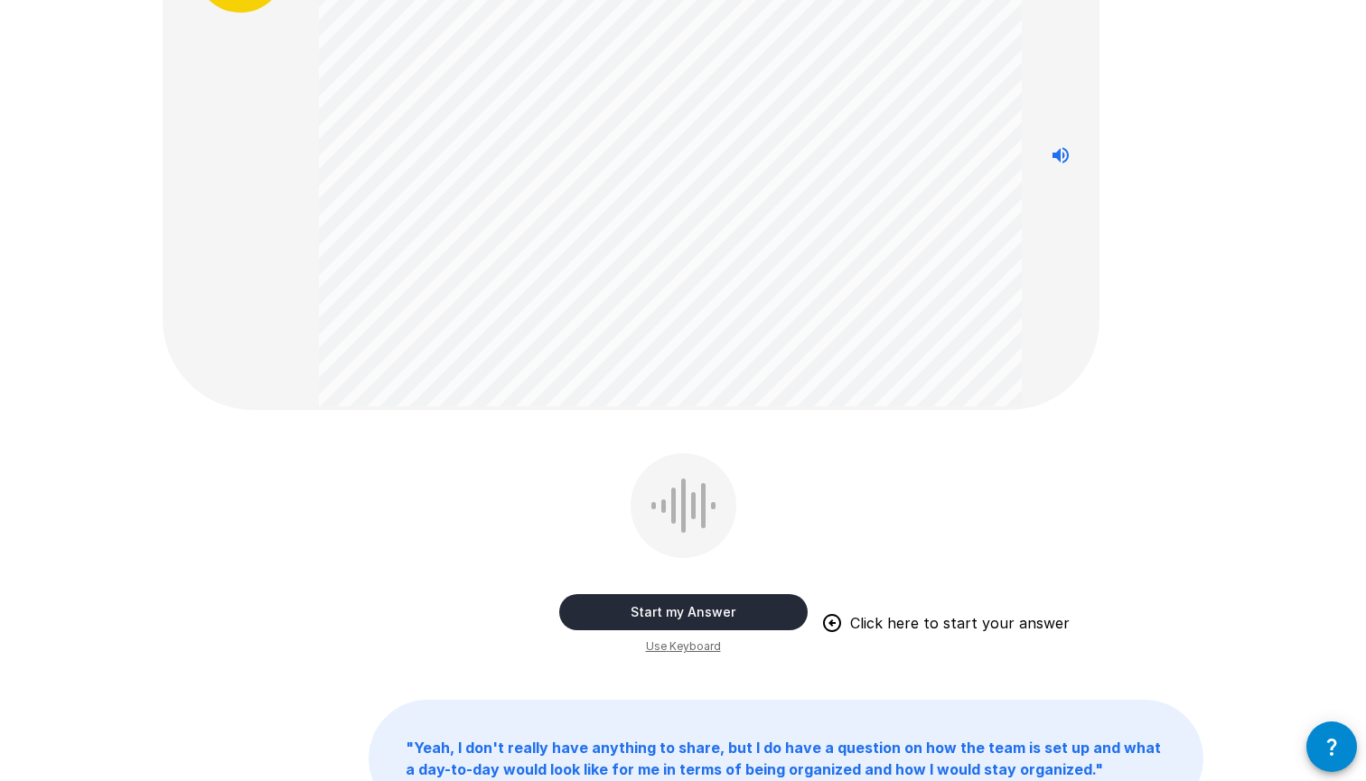
click at [672, 604] on button "Start my Answer" at bounding box center [683, 612] width 248 height 36
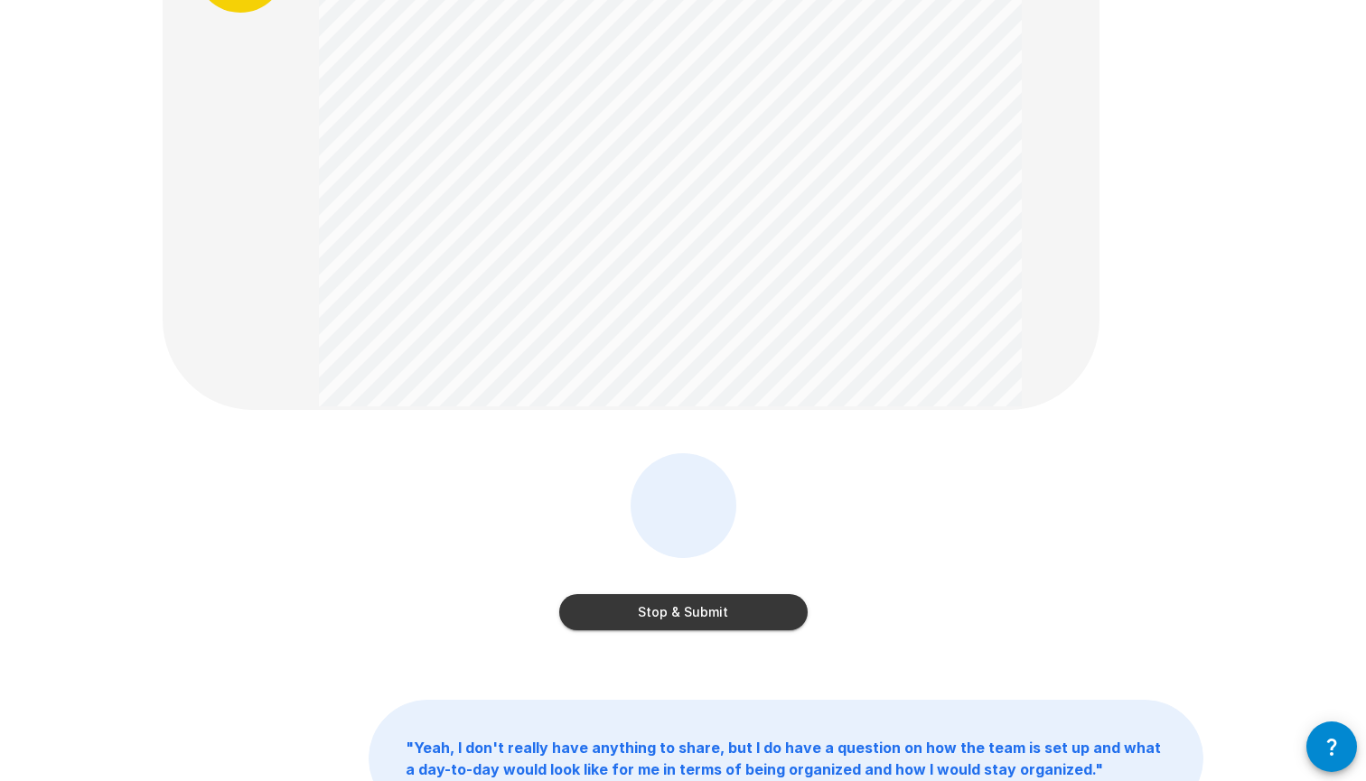
click at [672, 604] on button "Stop & Submit" at bounding box center [683, 612] width 248 height 36
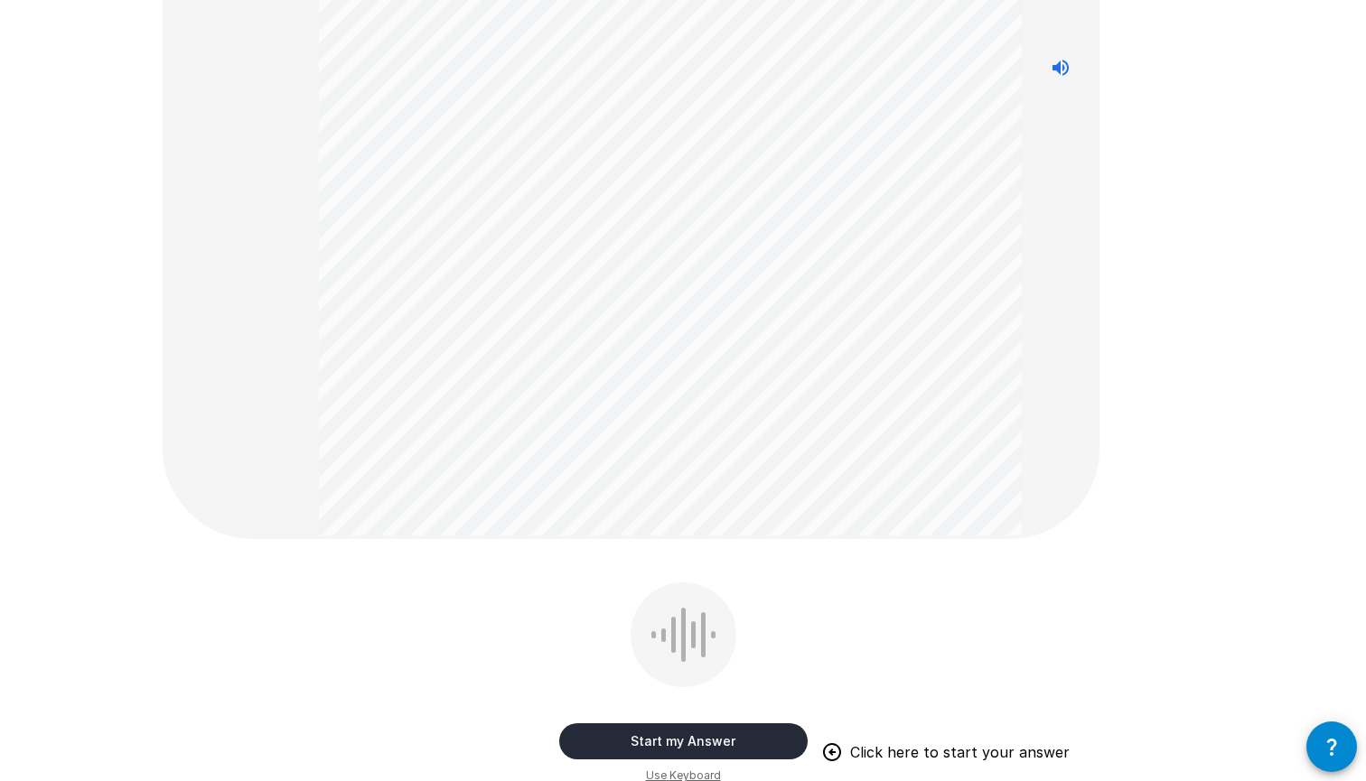
scroll to position [470, 0]
click at [622, 749] on button "Start my Answer" at bounding box center [683, 741] width 248 height 36
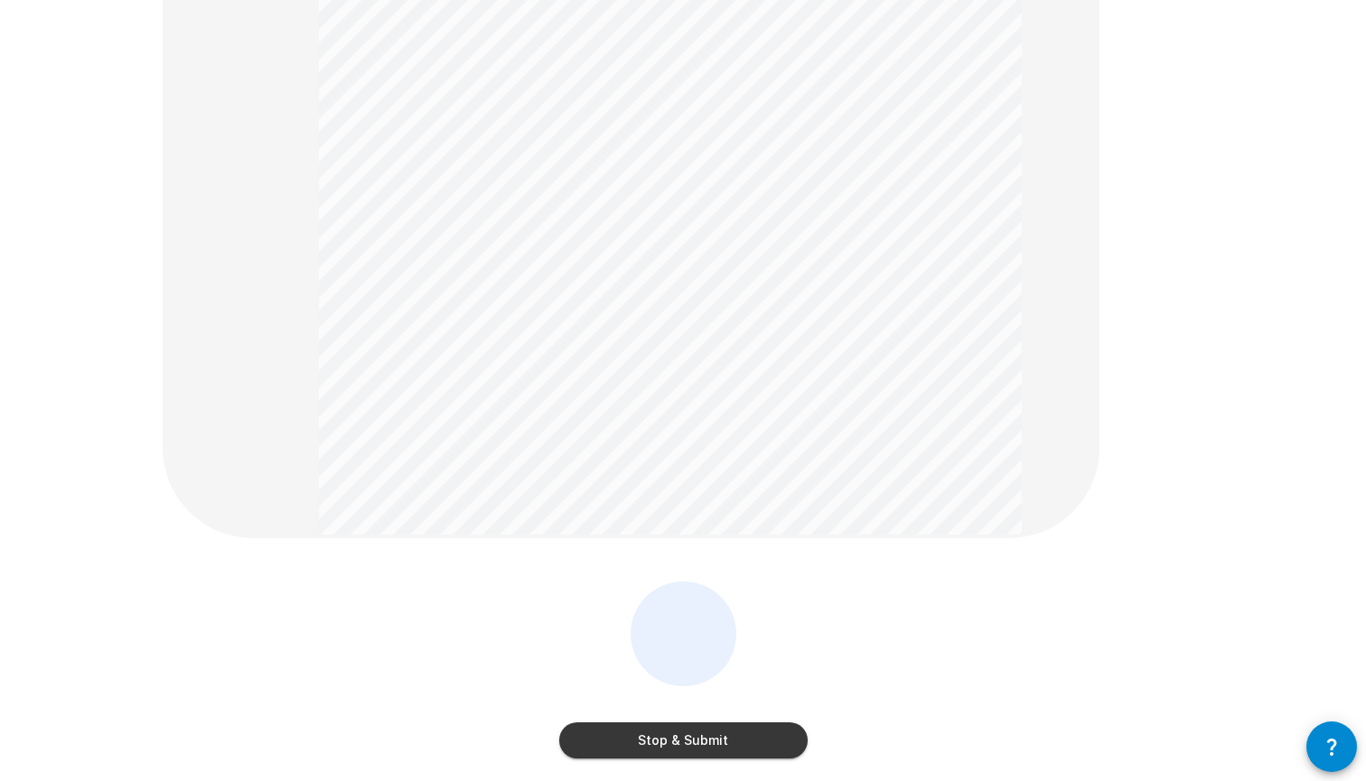
click at [621, 744] on button "Stop & Submit" at bounding box center [683, 741] width 248 height 36
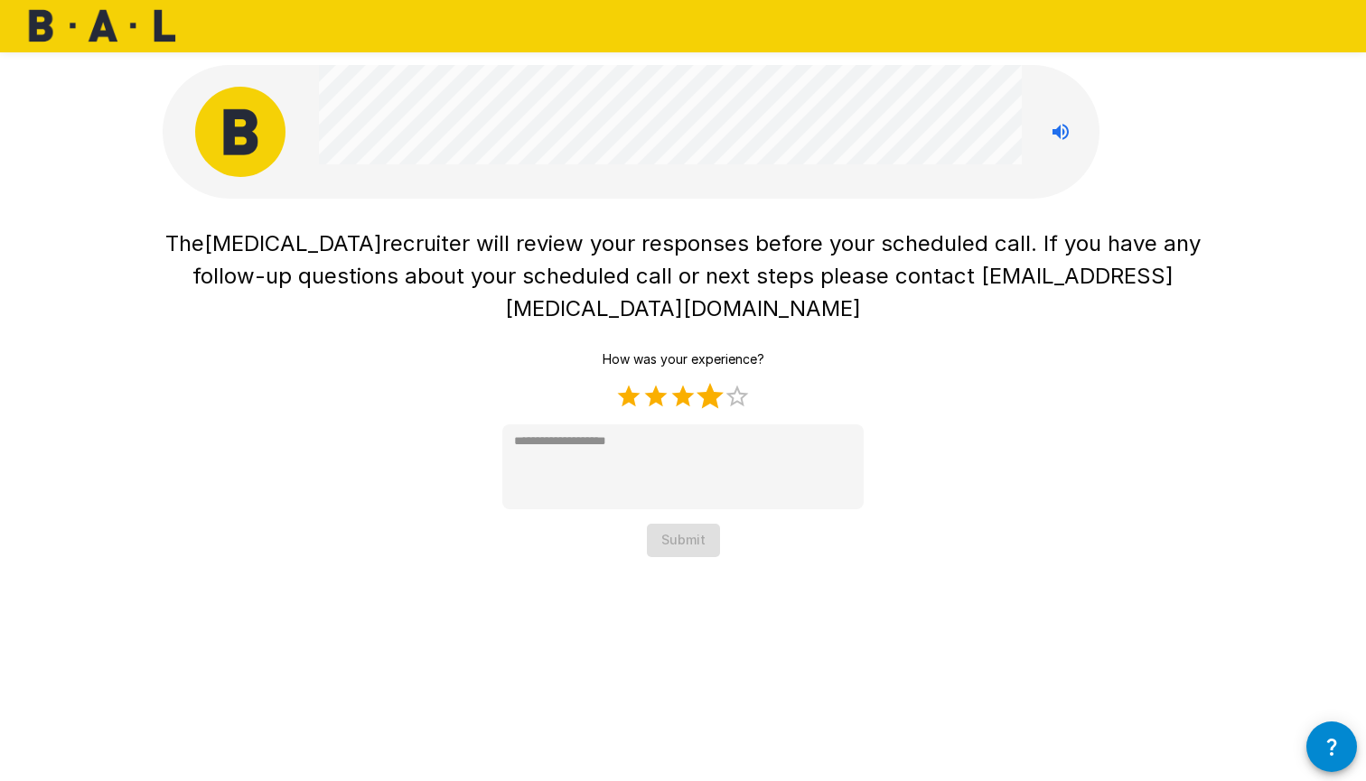
click at [716, 383] on label "4 Stars" at bounding box center [709, 396] width 27 height 27
type textarea "*"
click at [705, 524] on button "Submit" at bounding box center [683, 540] width 73 height 33
